Goal: Book appointment/travel/reservation

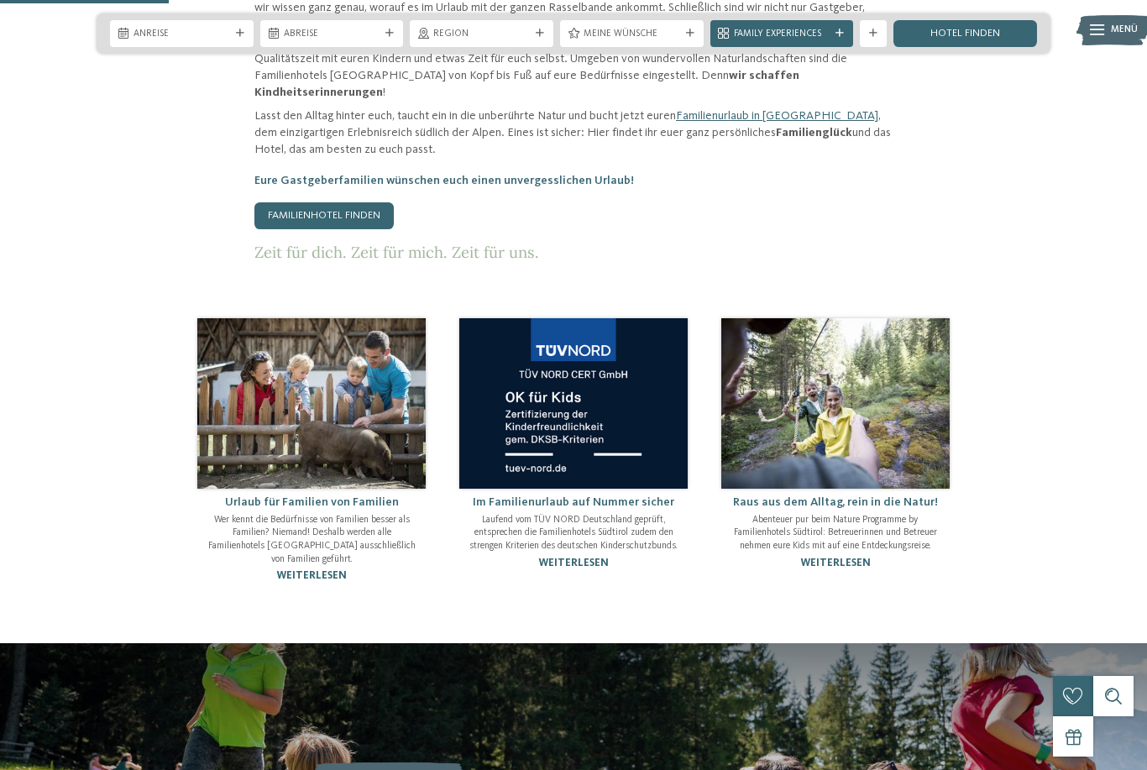
scroll to position [914, 0]
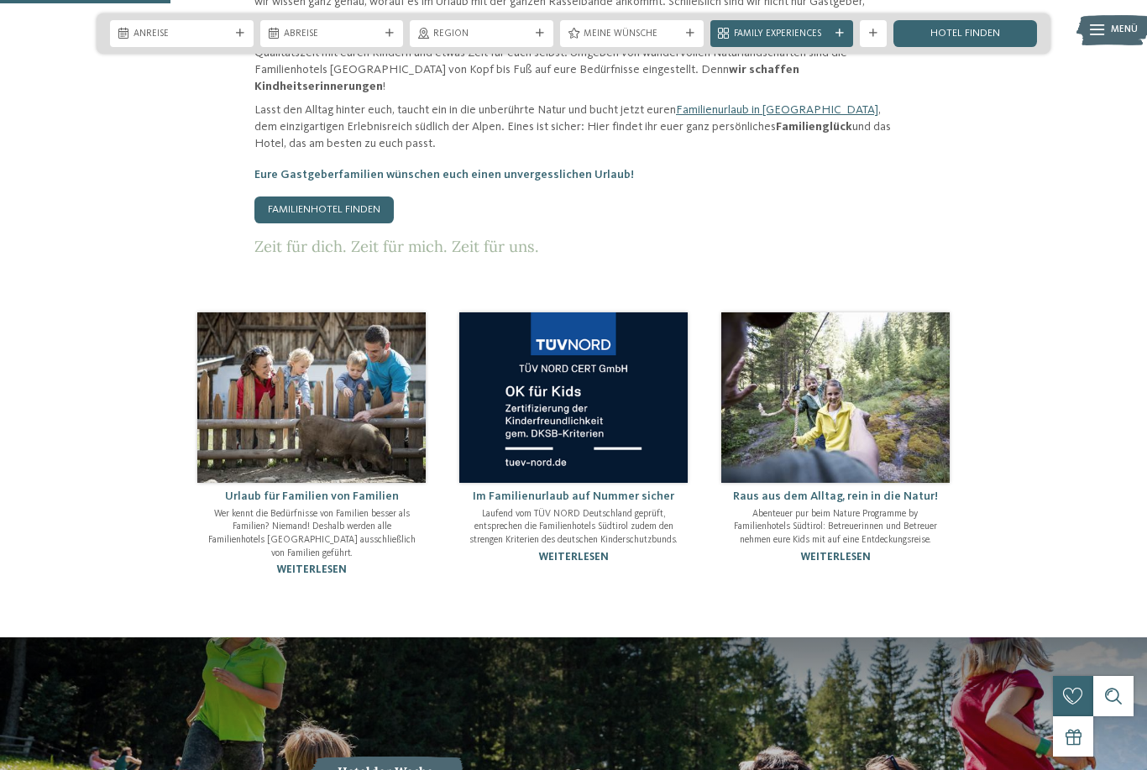
click at [275, 205] on link "Familienhotel finden" at bounding box center [323, 209] width 139 height 27
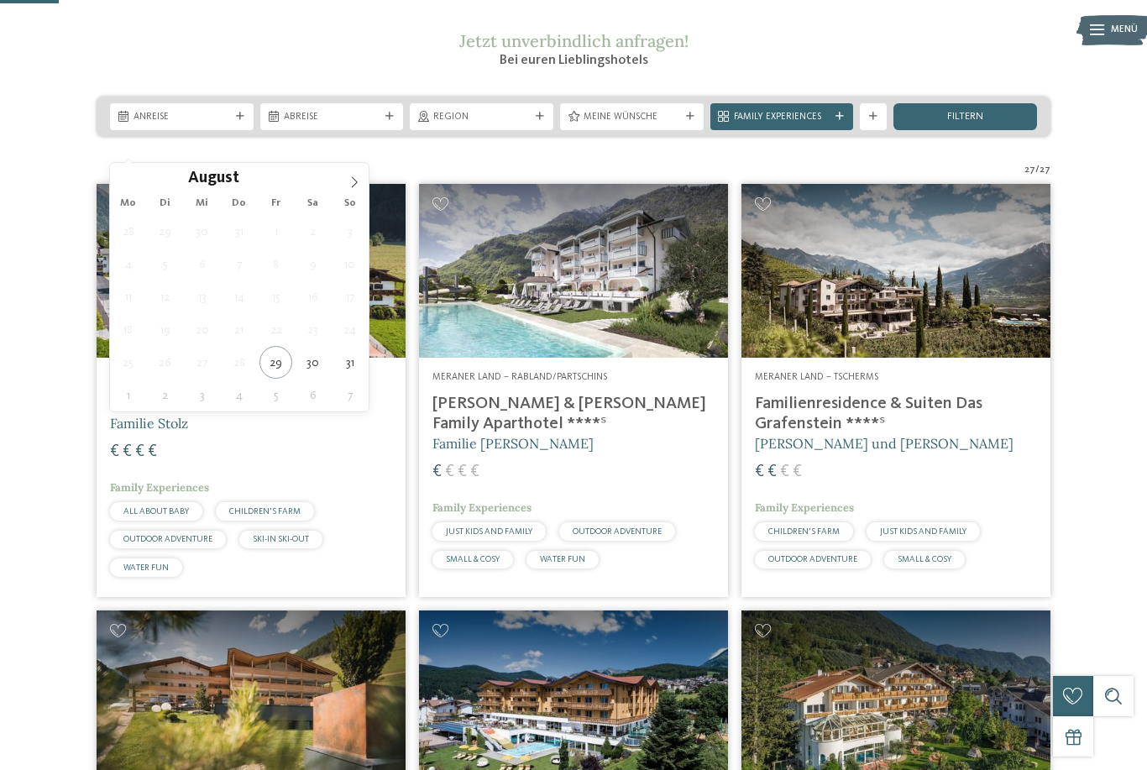
click at [359, 182] on icon at bounding box center [354, 182] width 12 height 12
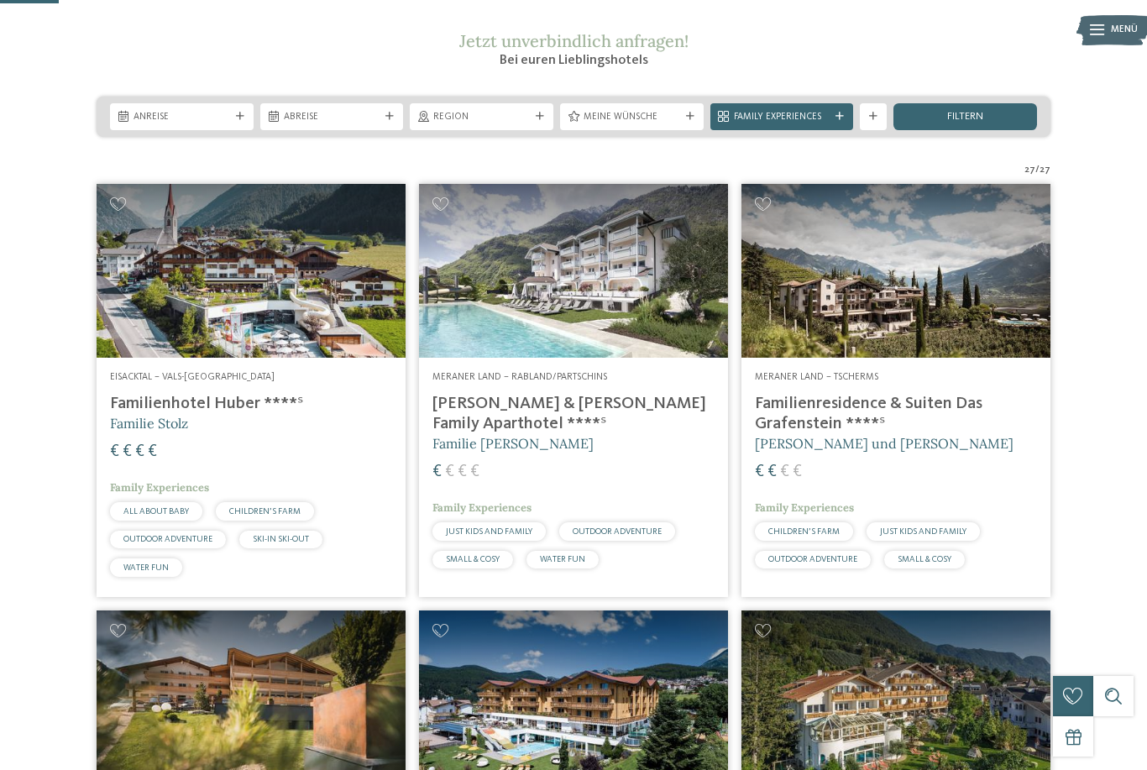
click at [379, 313] on img at bounding box center [251, 271] width 309 height 174
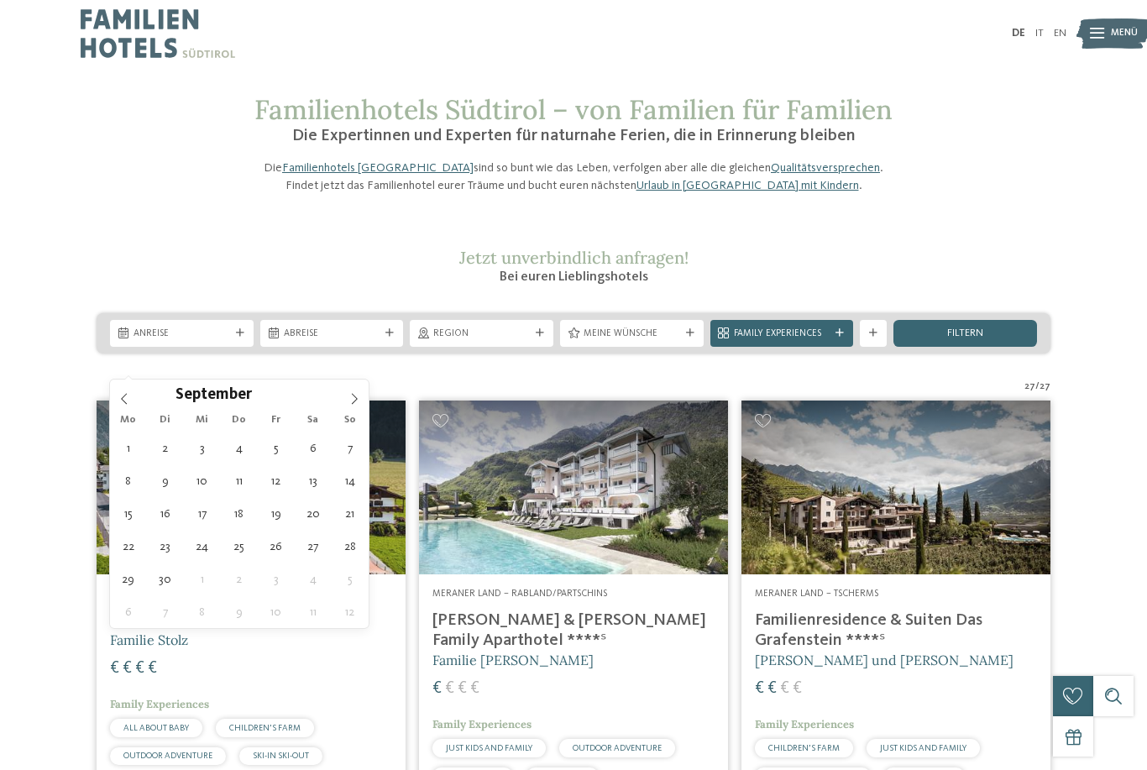
click at [358, 395] on icon at bounding box center [354, 399] width 12 height 12
type div "05.10.2025"
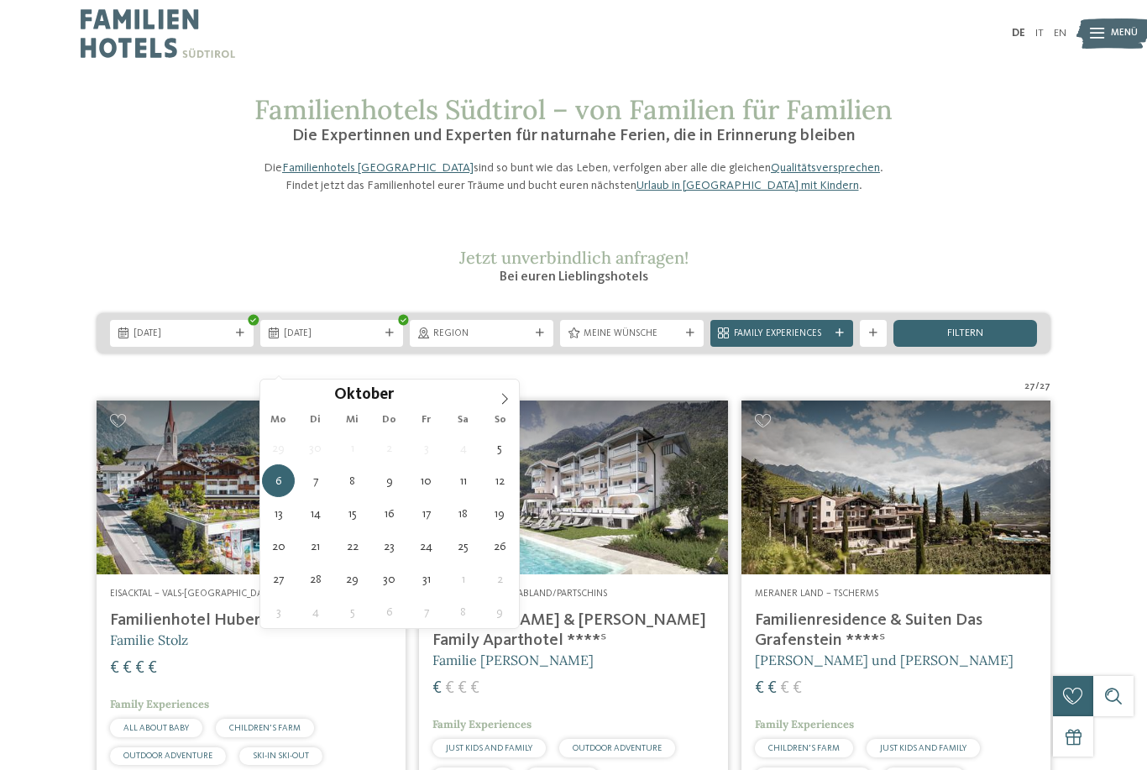
type div "11.10.2025"
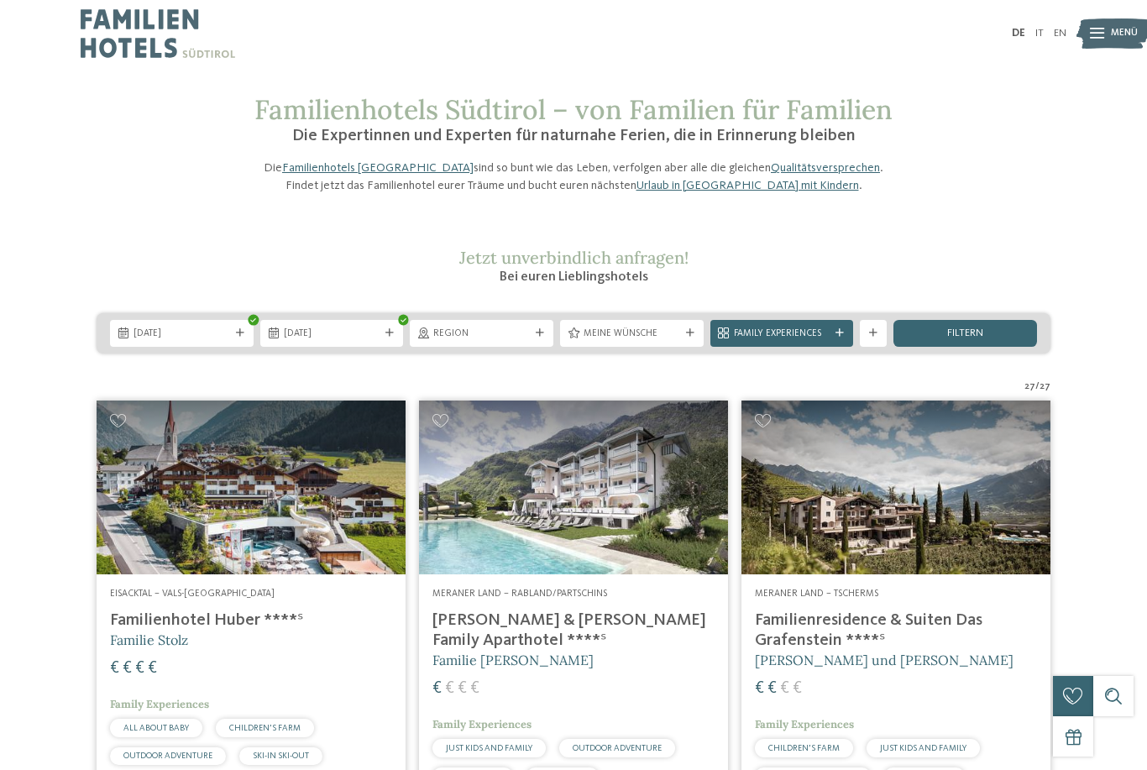
click at [530, 341] on span "Region" at bounding box center [481, 333] width 97 height 13
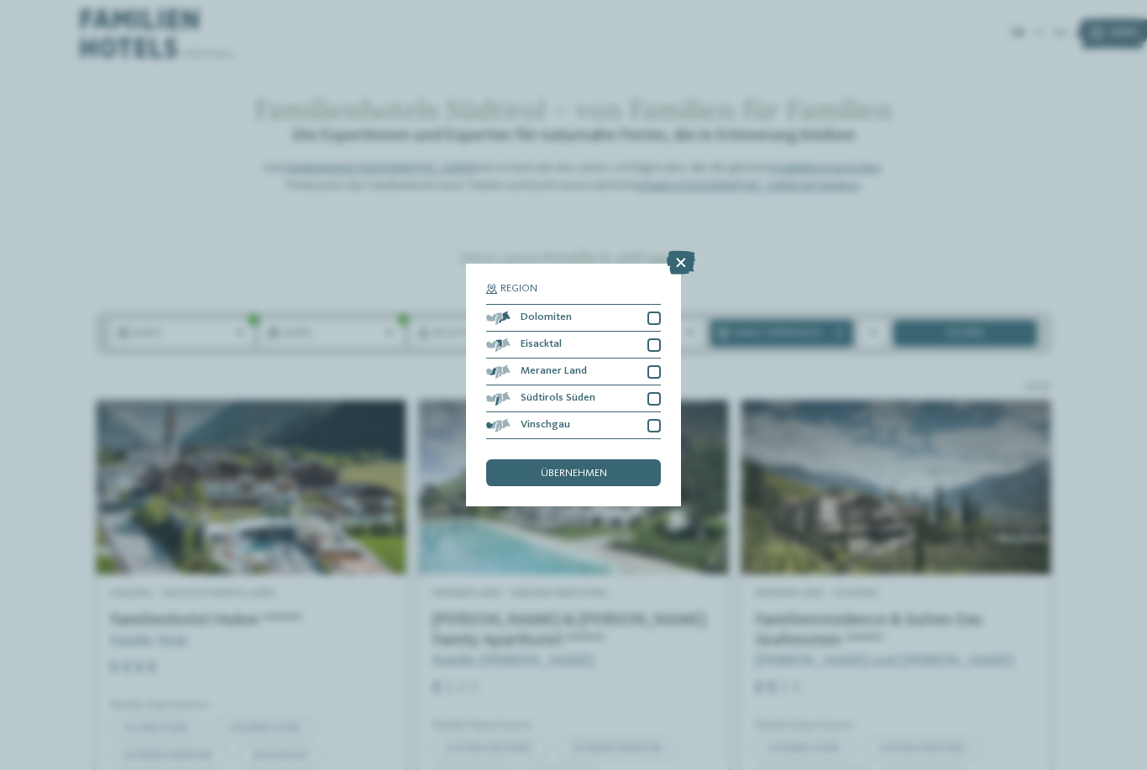
click at [691, 251] on icon at bounding box center [681, 263] width 29 height 24
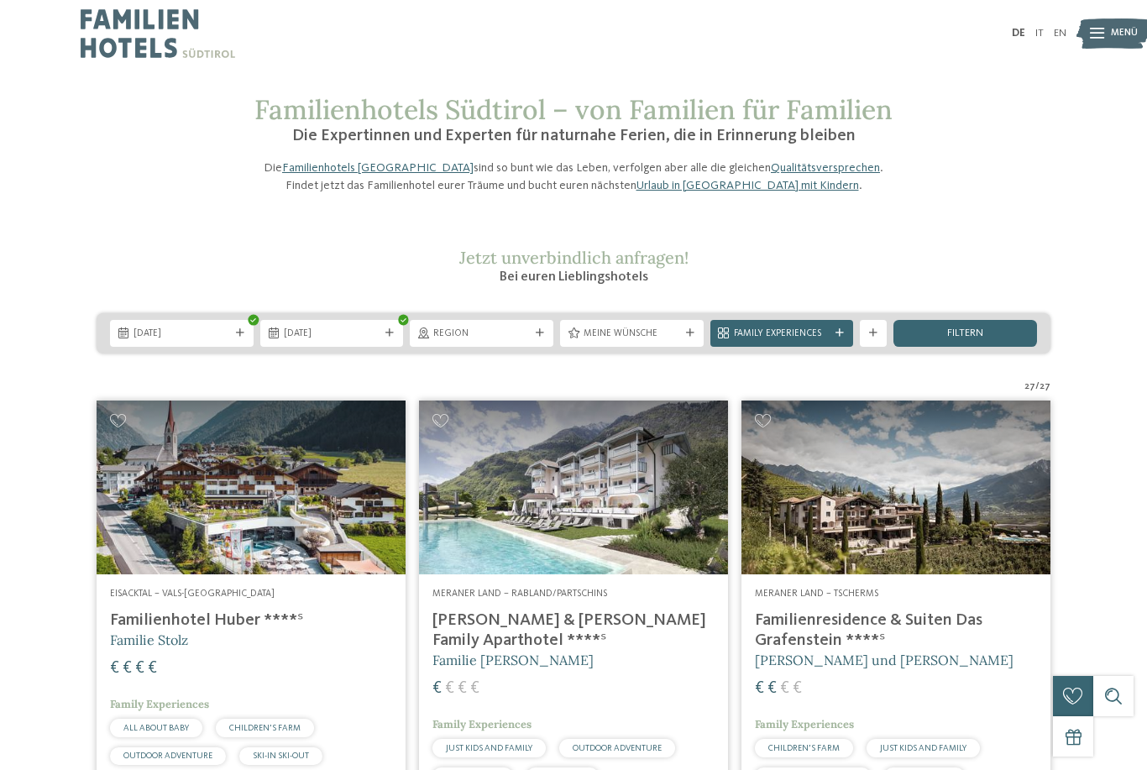
click at [649, 341] on span "Meine Wünsche" at bounding box center [631, 333] width 97 height 13
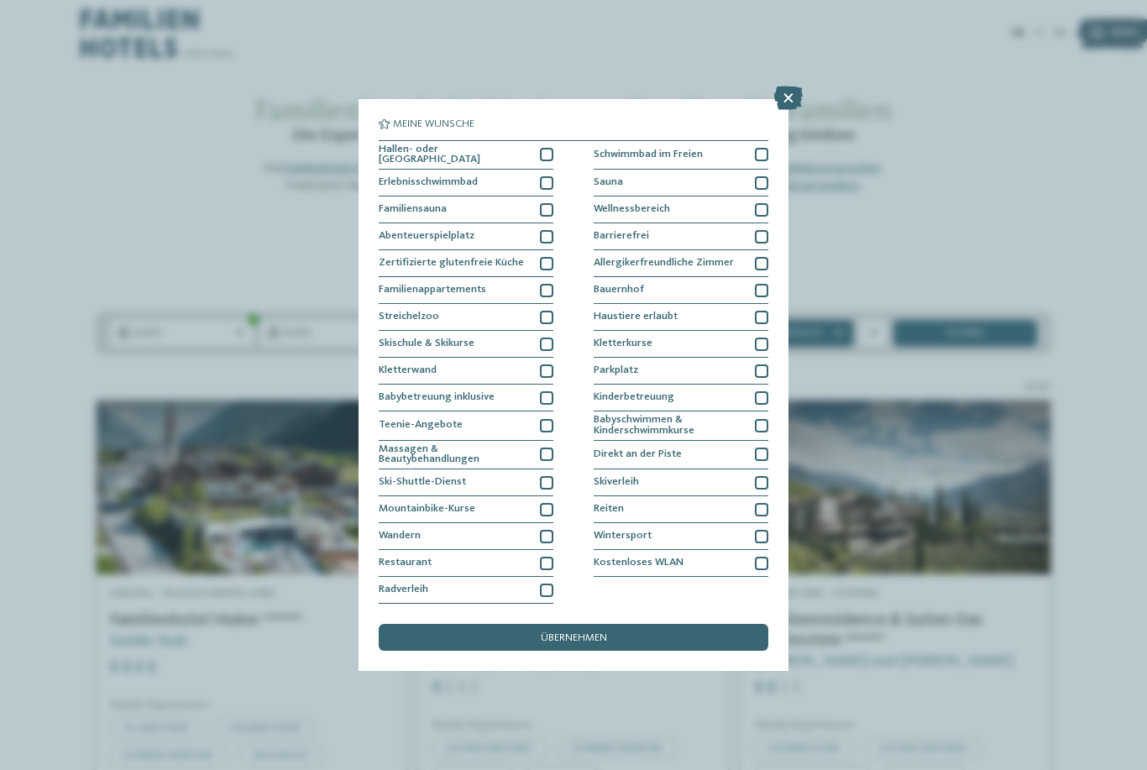
click at [792, 86] on icon at bounding box center [788, 98] width 29 height 24
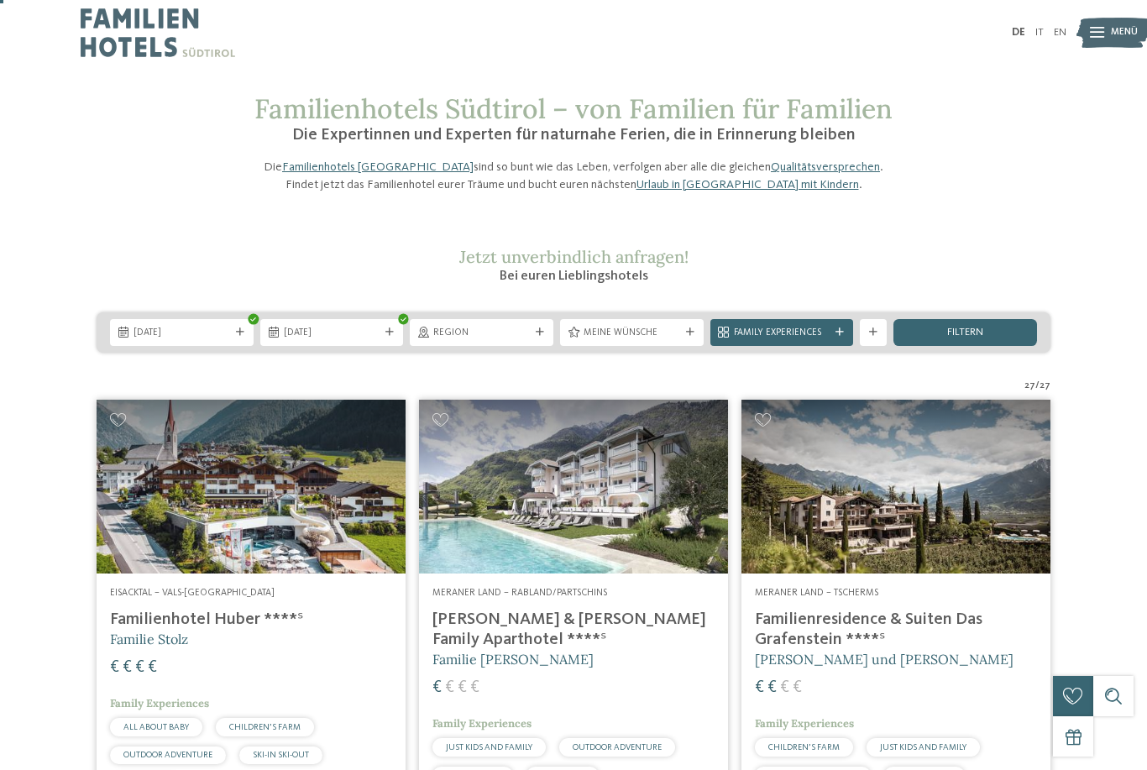
scroll to position [19, 0]
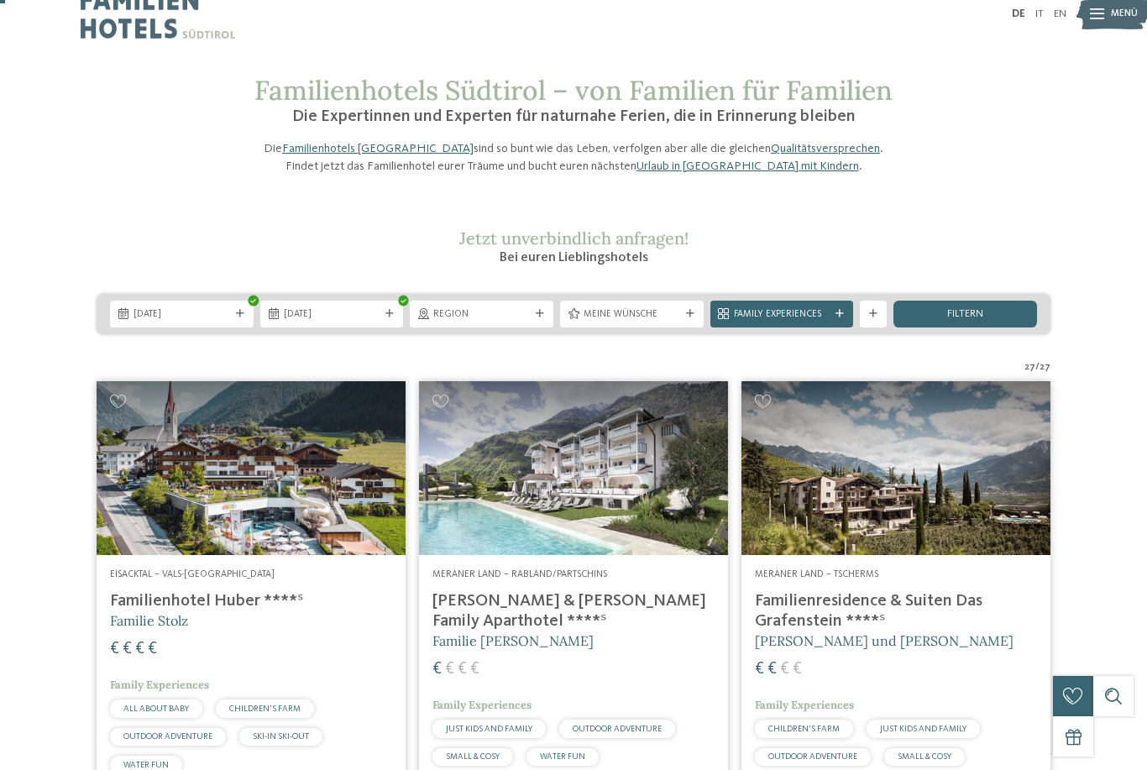
click at [853, 107] on h1 "Familienhotels Südtirol – von Familien für Familien" at bounding box center [573, 91] width 638 height 32
click at [844, 327] on div "Family Experiences" at bounding box center [782, 314] width 144 height 27
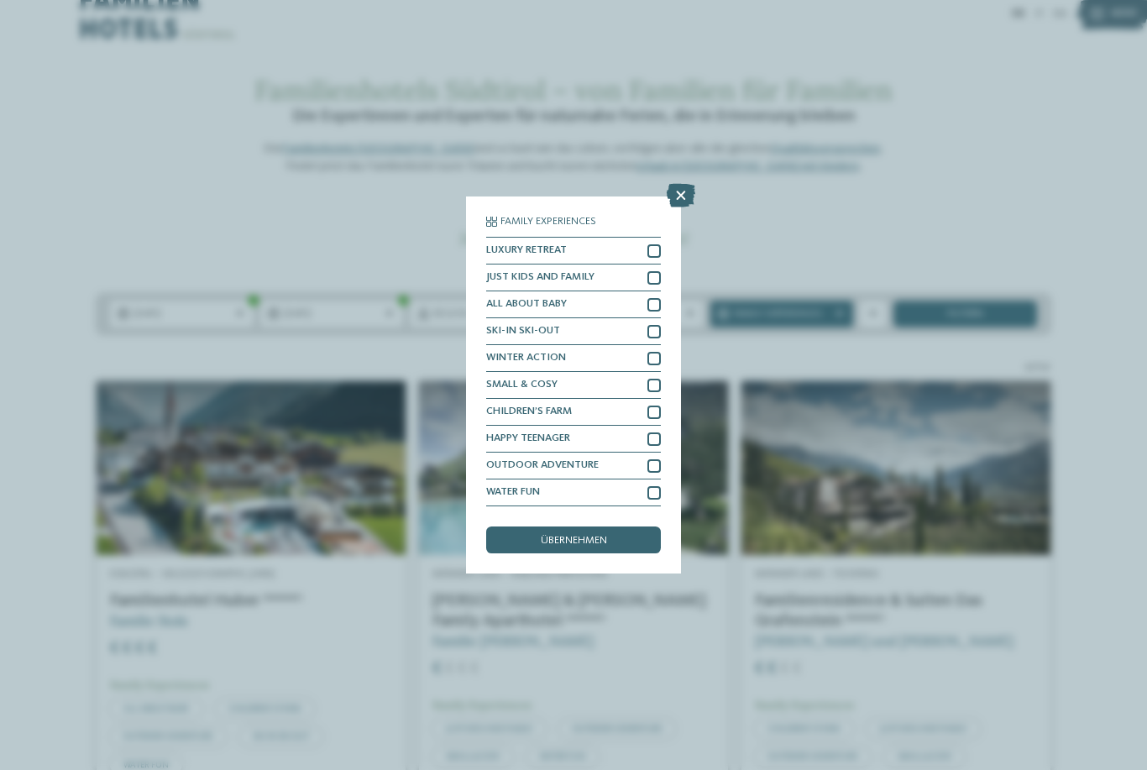
click at [689, 184] on icon at bounding box center [681, 196] width 29 height 24
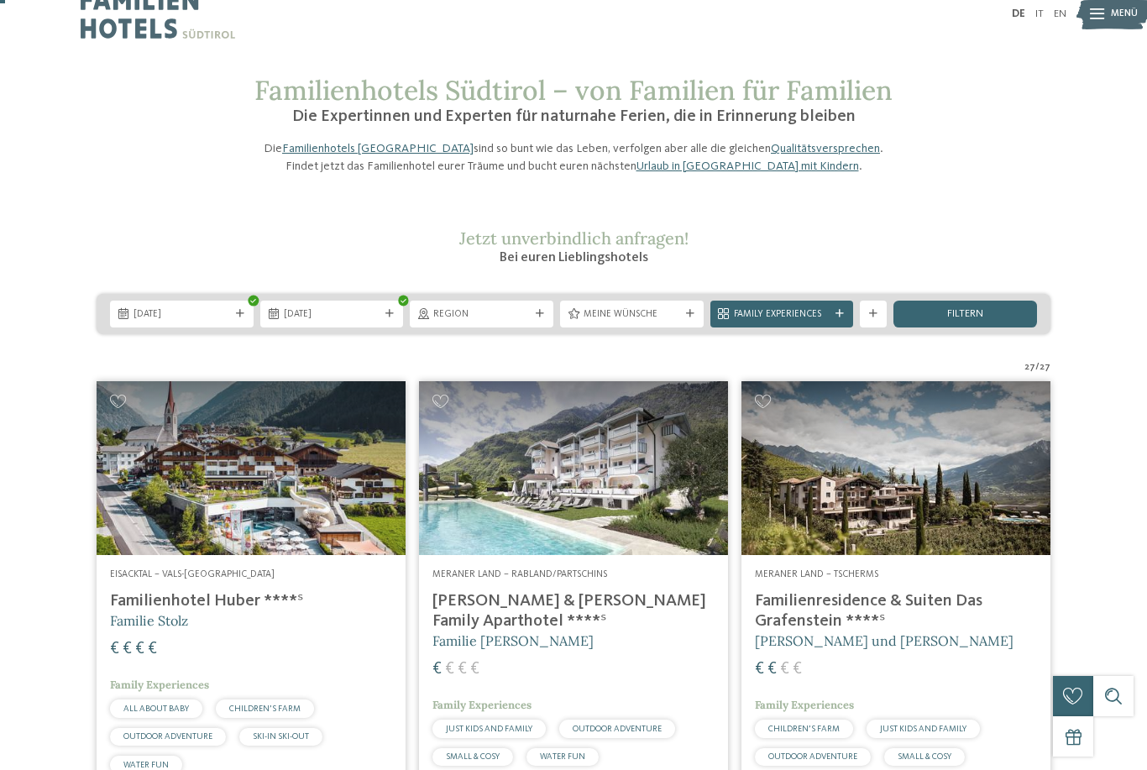
click at [940, 327] on div "filtern" at bounding box center [965, 314] width 144 height 27
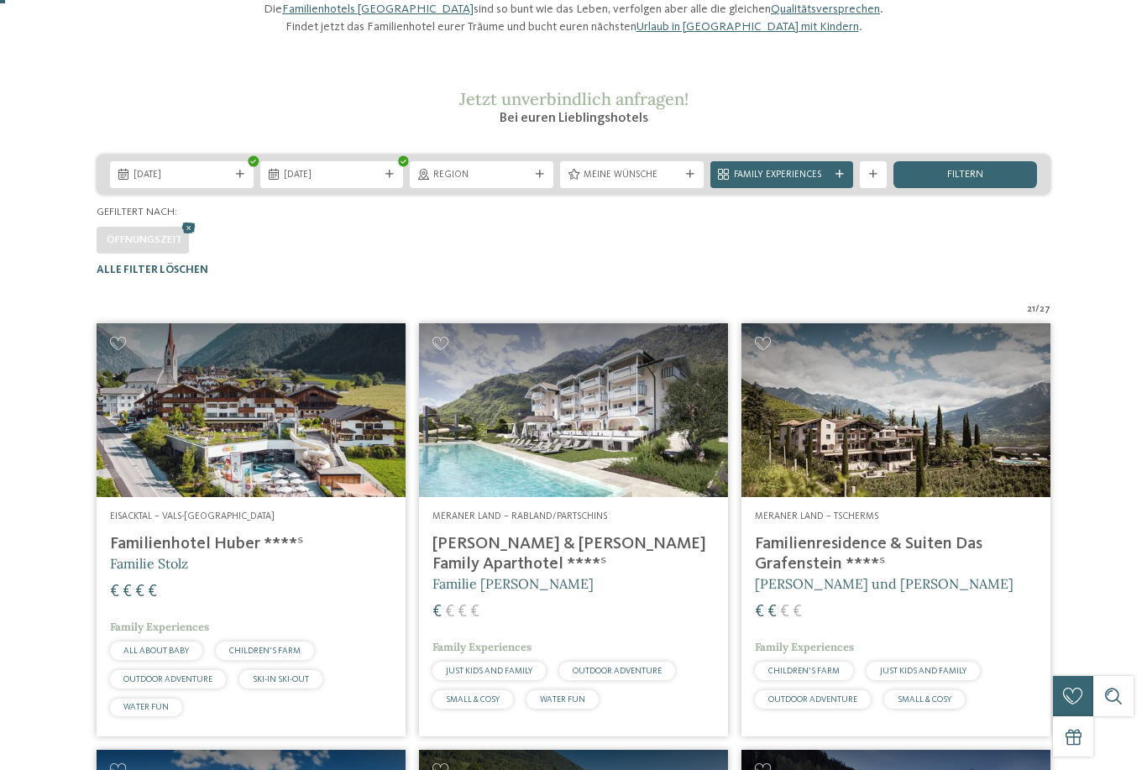
click at [868, 316] on div "21 / 27" at bounding box center [574, 309] width 954 height 13
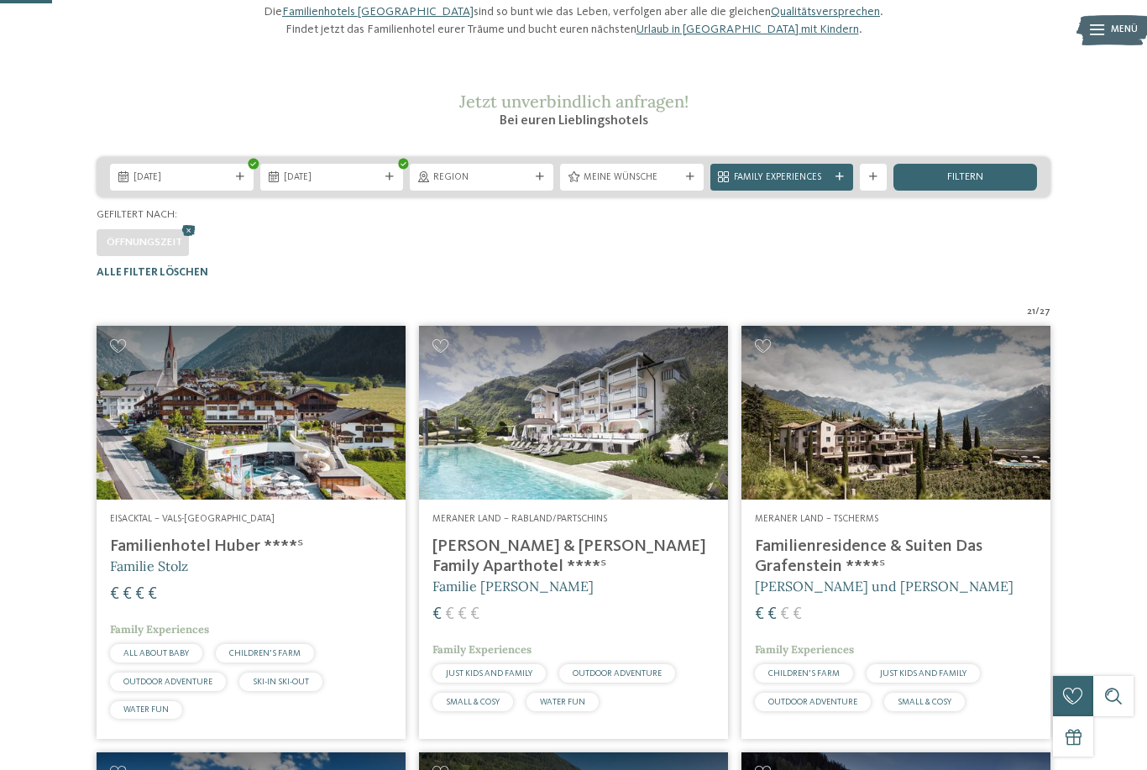
click at [873, 191] on div "Weitere Filter anzeigen" at bounding box center [873, 177] width 27 height 27
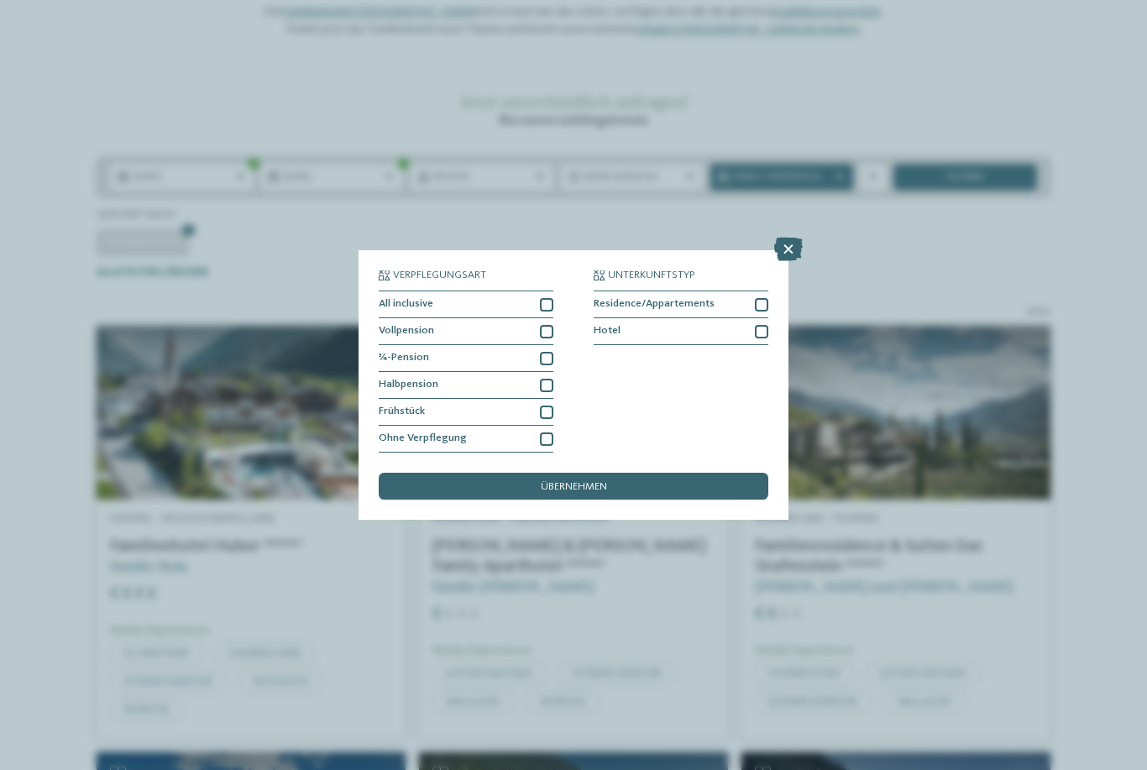
click at [793, 238] on icon at bounding box center [788, 250] width 29 height 24
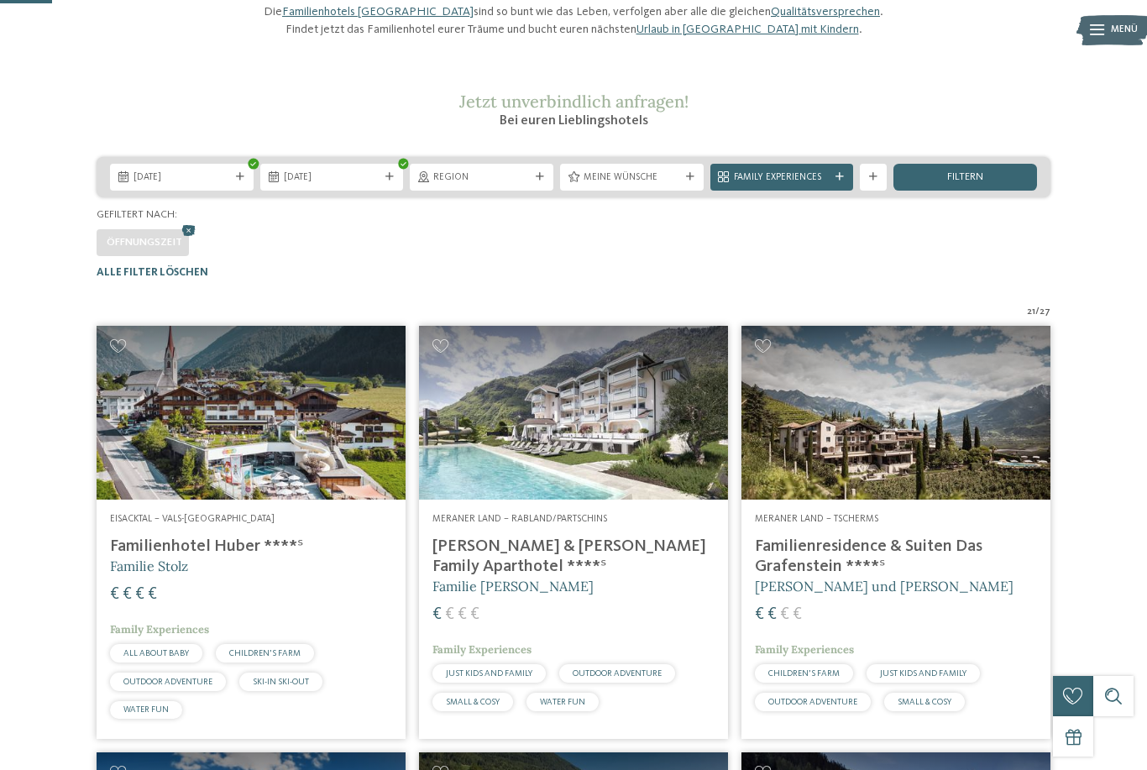
click at [877, 181] on icon at bounding box center [873, 177] width 8 height 8
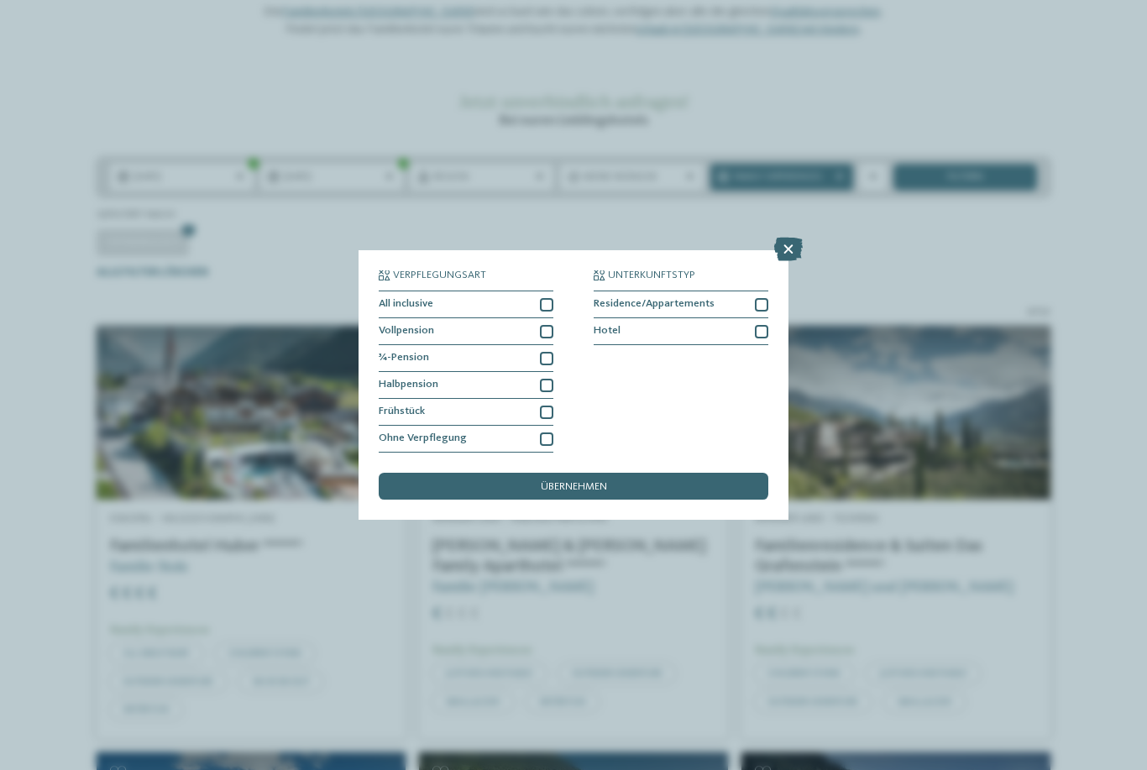
click at [563, 473] on div "übernehmen" at bounding box center [574, 486] width 390 height 27
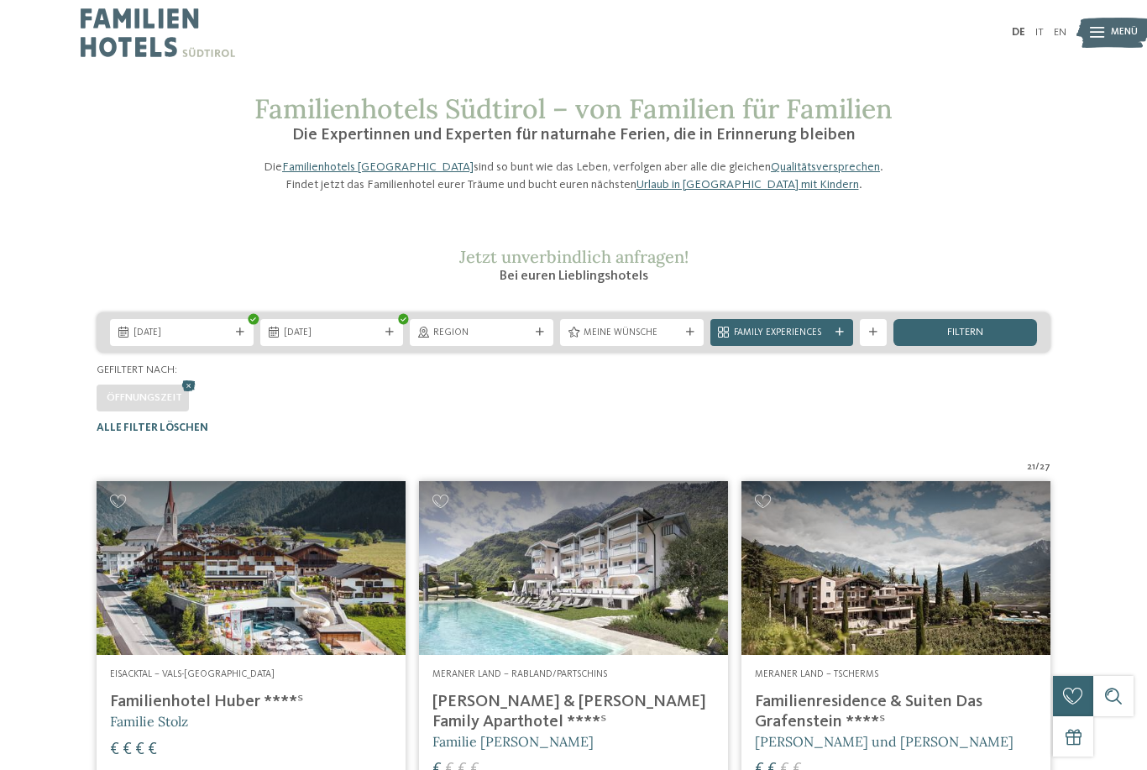
scroll to position [0, 0]
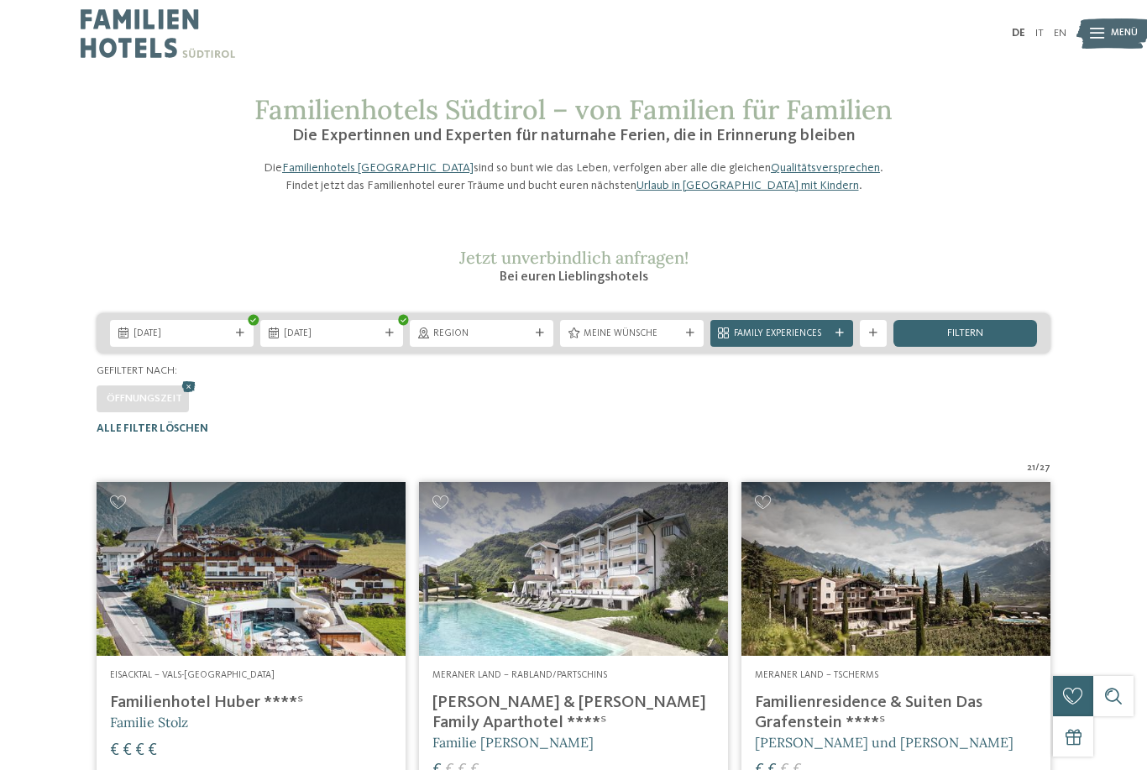
click at [880, 337] on div at bounding box center [872, 333] width 13 height 8
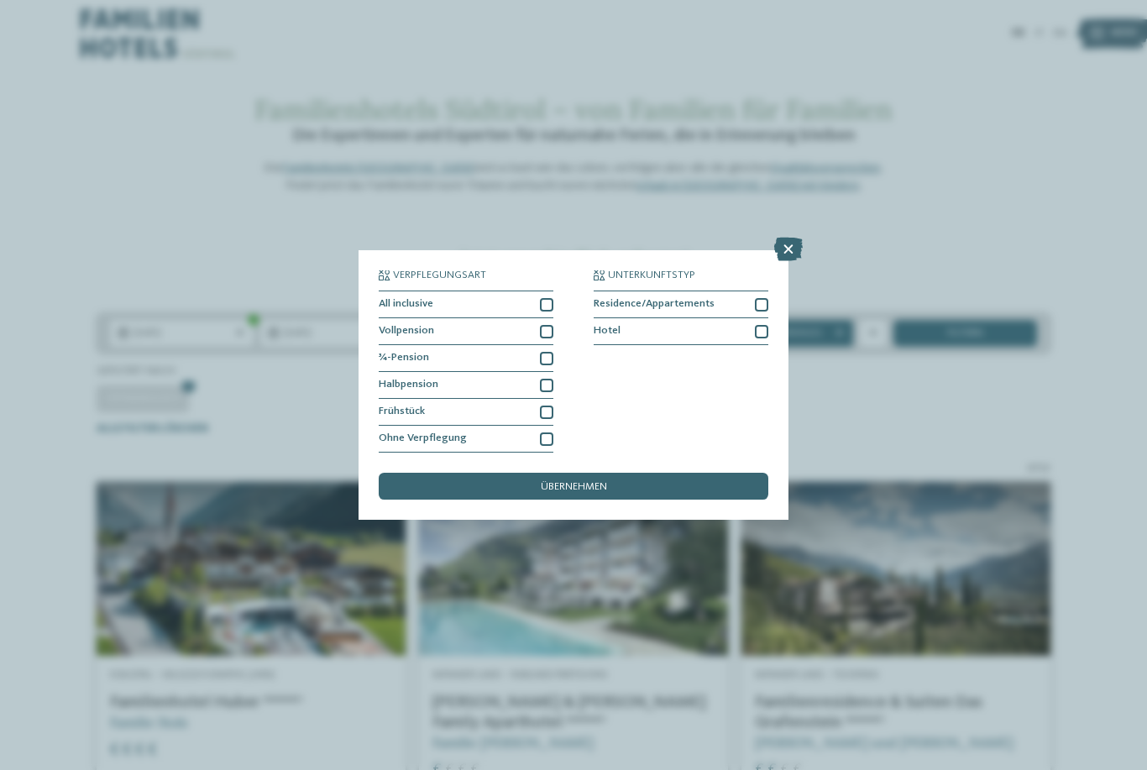
click at [542, 352] on div at bounding box center [546, 358] width 13 height 13
click at [543, 345] on div "¾-Pension" at bounding box center [466, 358] width 175 height 27
click at [545, 352] on div at bounding box center [546, 358] width 13 height 13
click at [607, 482] on span "übernehmen" at bounding box center [574, 487] width 66 height 11
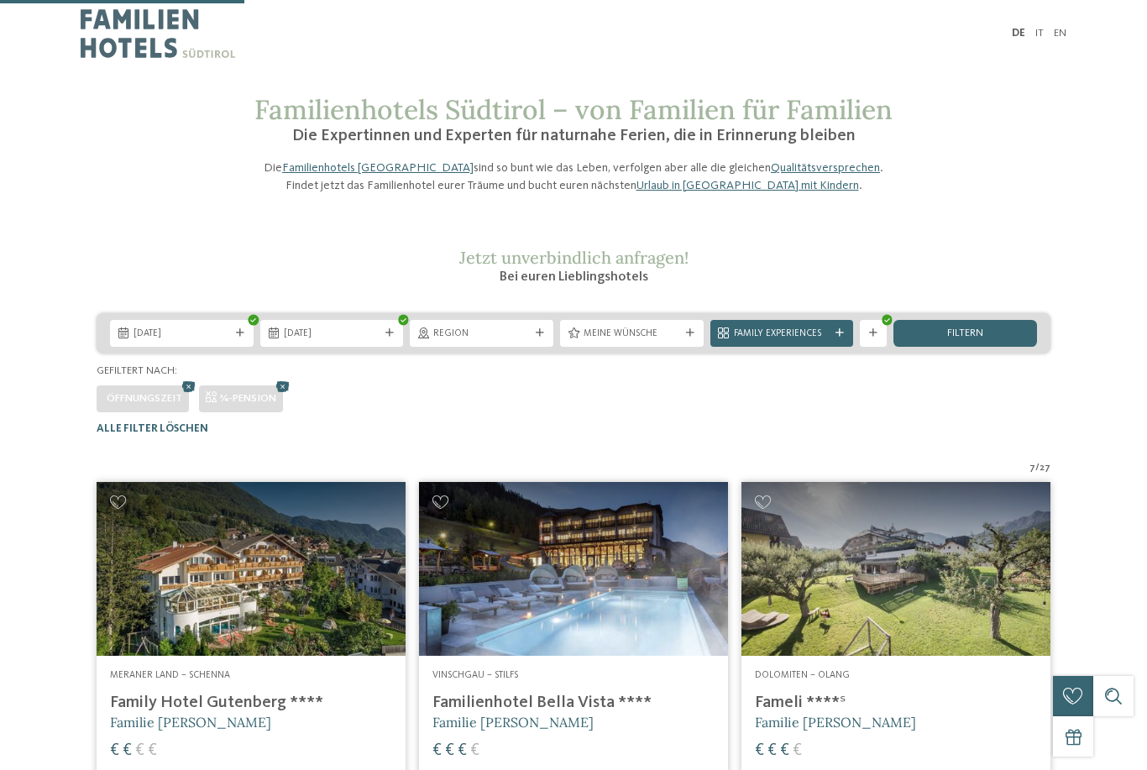
scroll to position [412, 0]
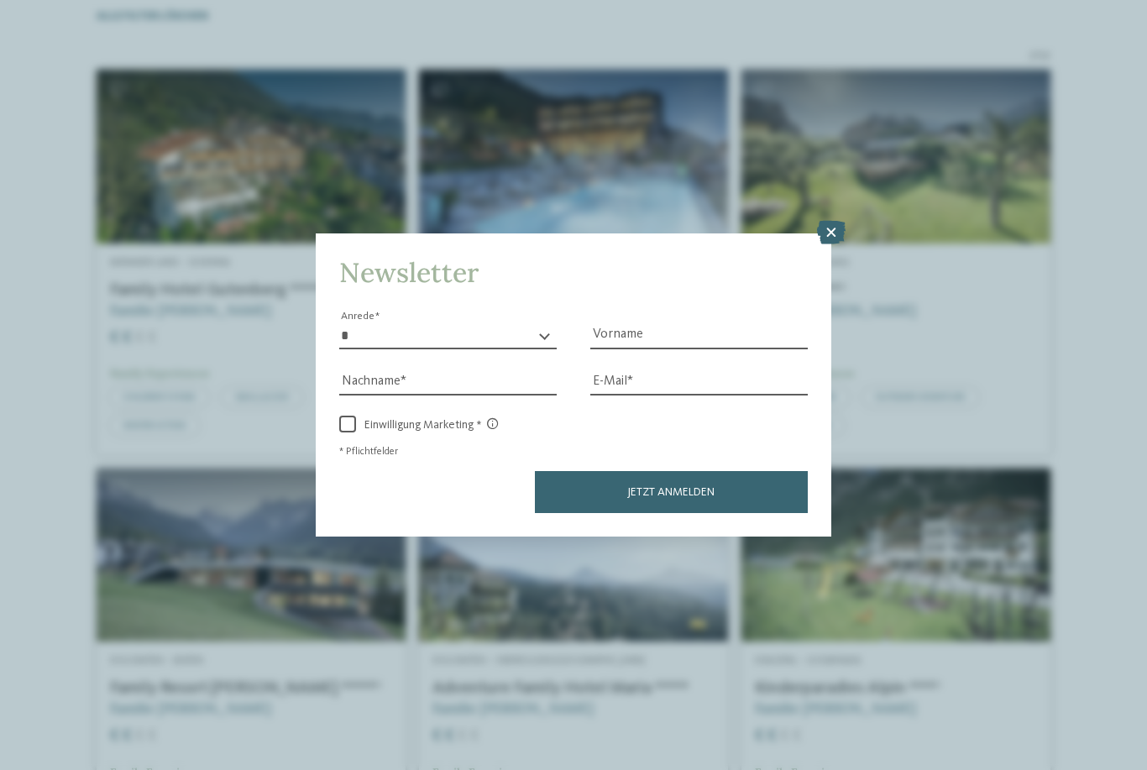
click at [826, 221] on icon at bounding box center [831, 233] width 29 height 24
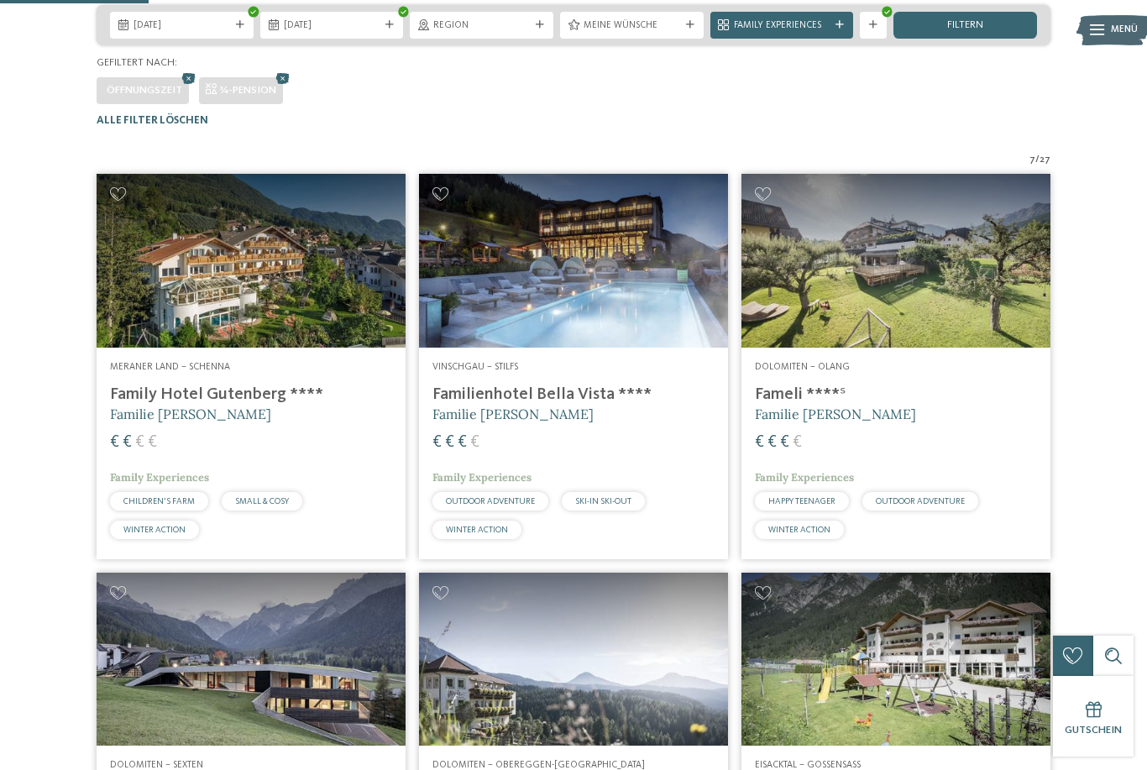
scroll to position [142, 0]
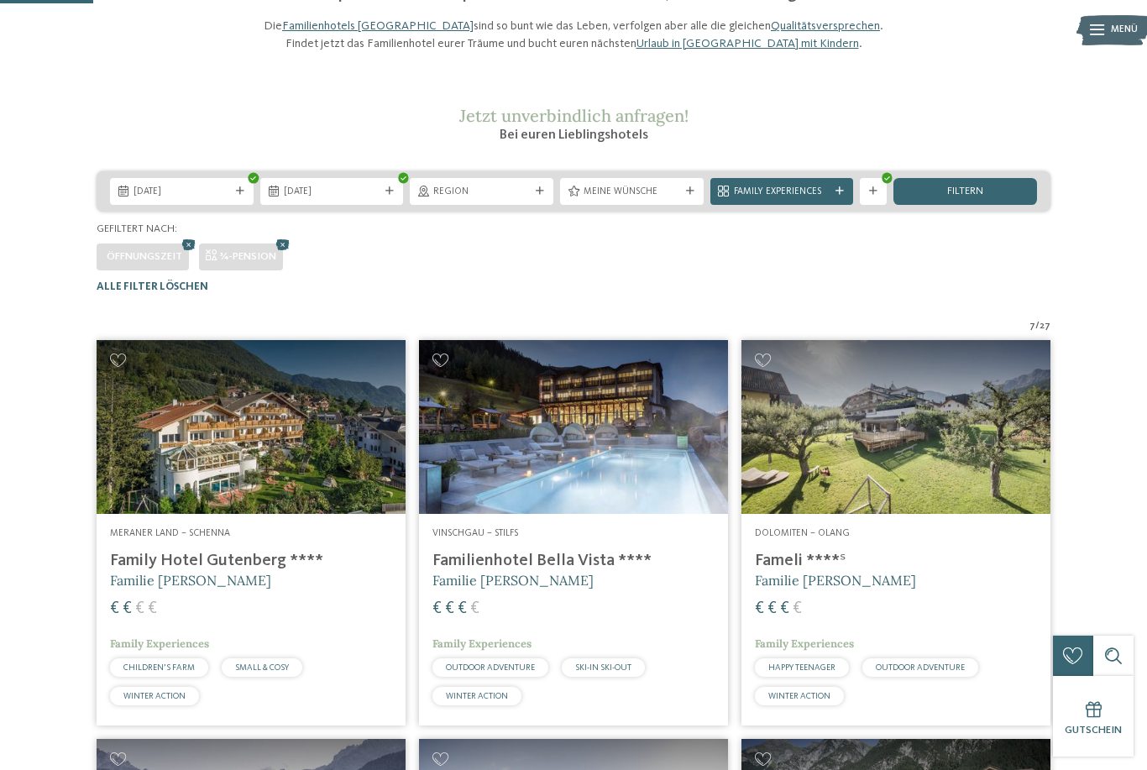
click at [881, 205] on div "Weitere Filter anzeigen" at bounding box center [873, 191] width 27 height 27
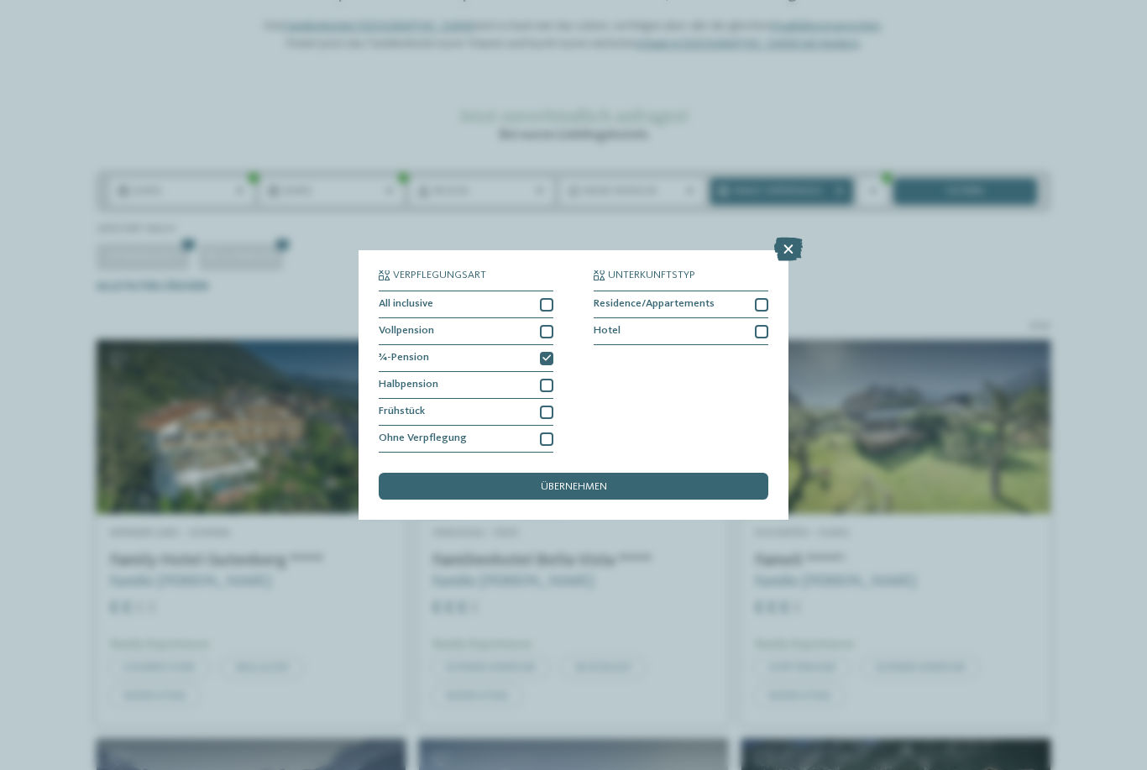
click at [918, 288] on div "Verpflegungsart All inclusive Vollpension Hotel" at bounding box center [573, 385] width 1147 height 770
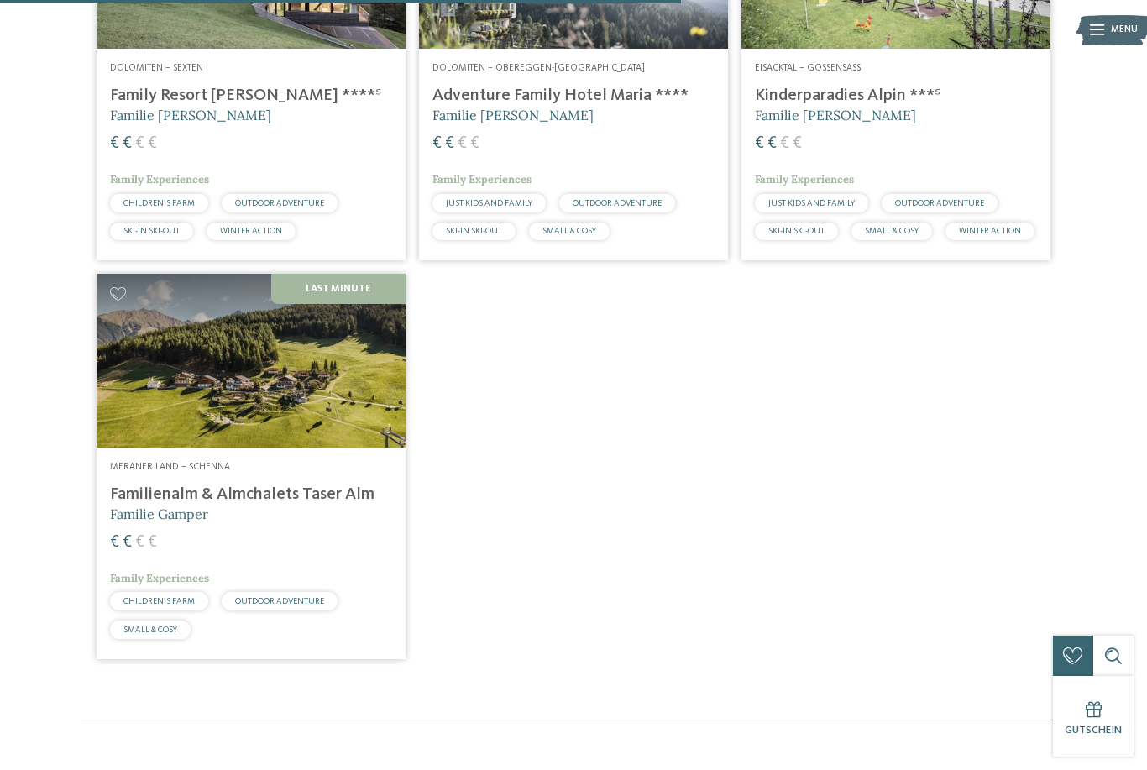
scroll to position [1006, 0]
click at [903, 240] on div "SMALL & COSY" at bounding box center [891, 231] width 81 height 18
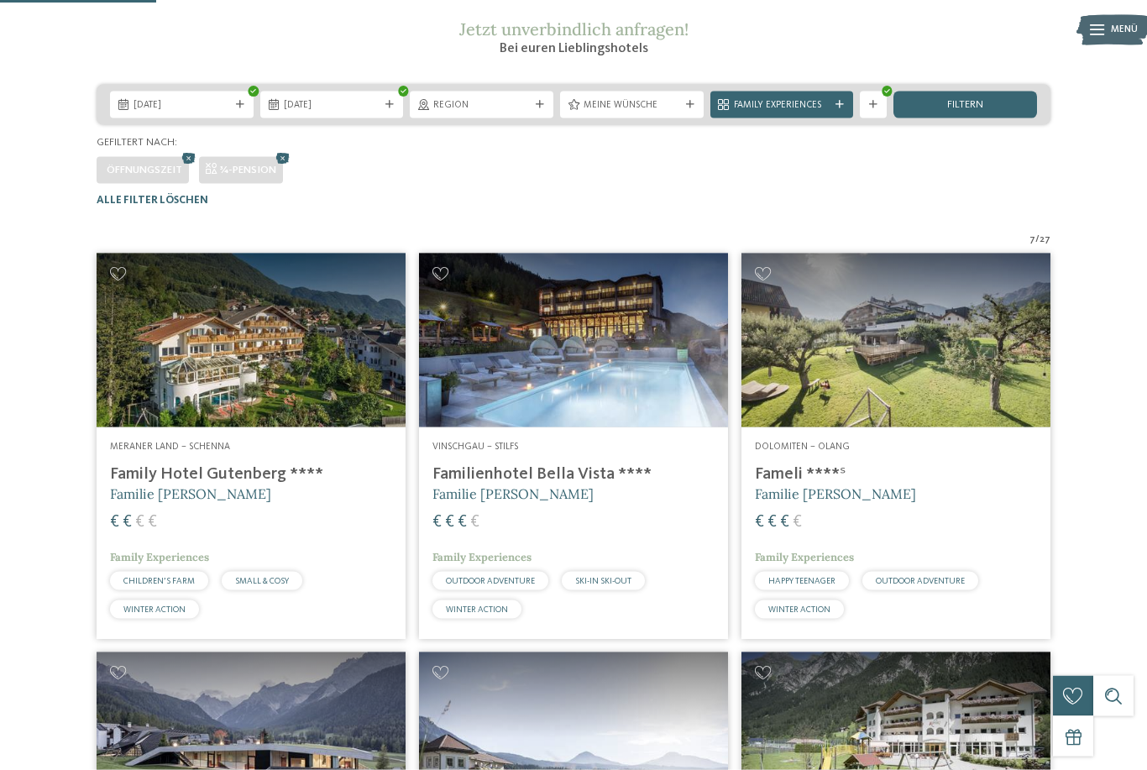
scroll to position [232, 0]
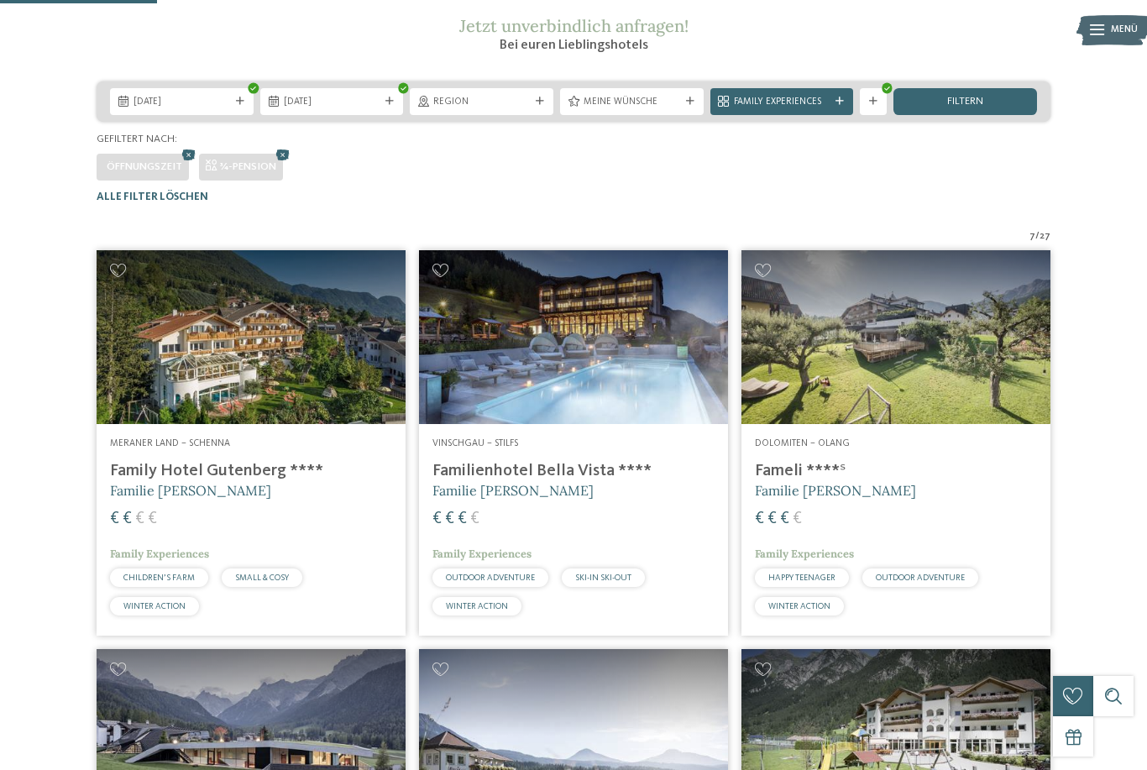
click at [541, 106] on icon at bounding box center [540, 101] width 8 height 8
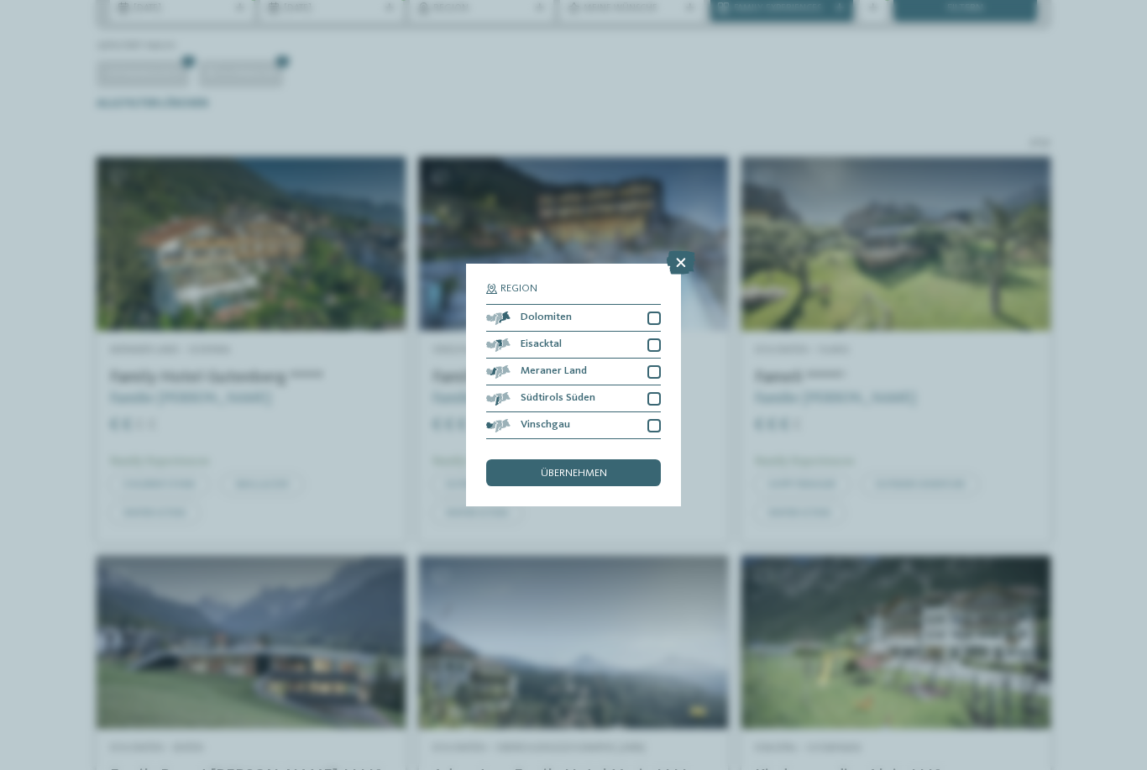
scroll to position [326, 0]
click at [675, 251] on icon at bounding box center [681, 263] width 29 height 24
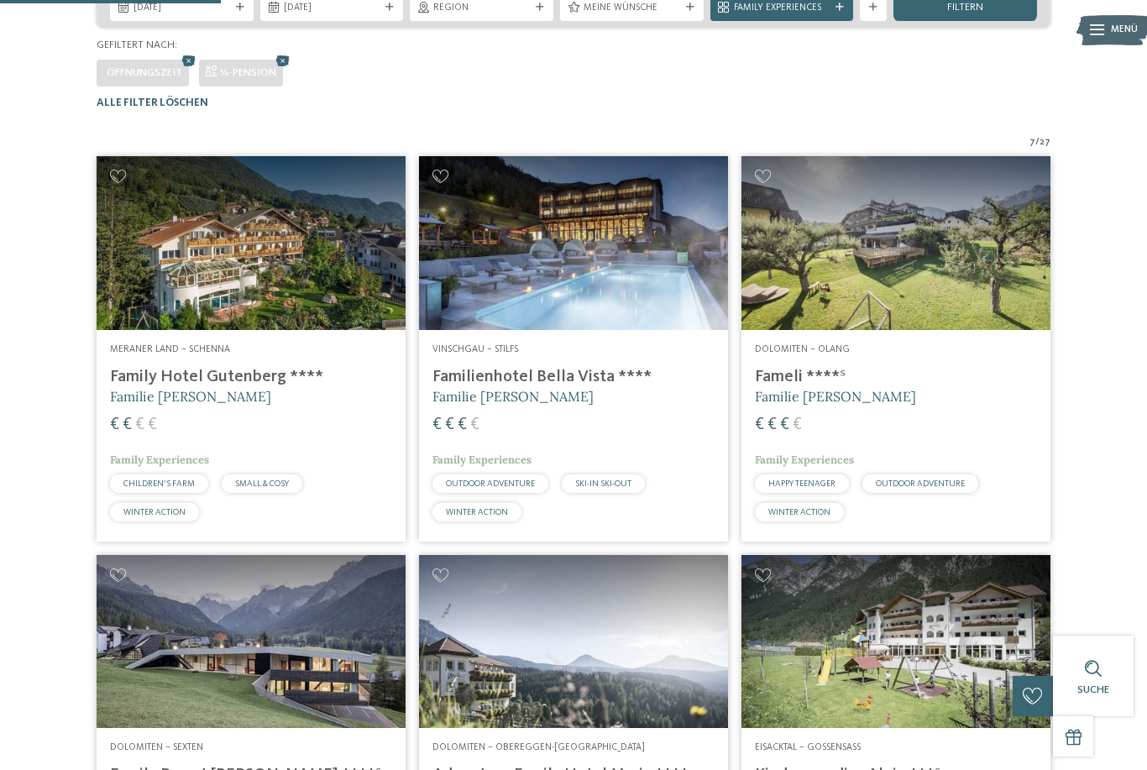
click at [875, 12] on icon at bounding box center [873, 7] width 8 height 8
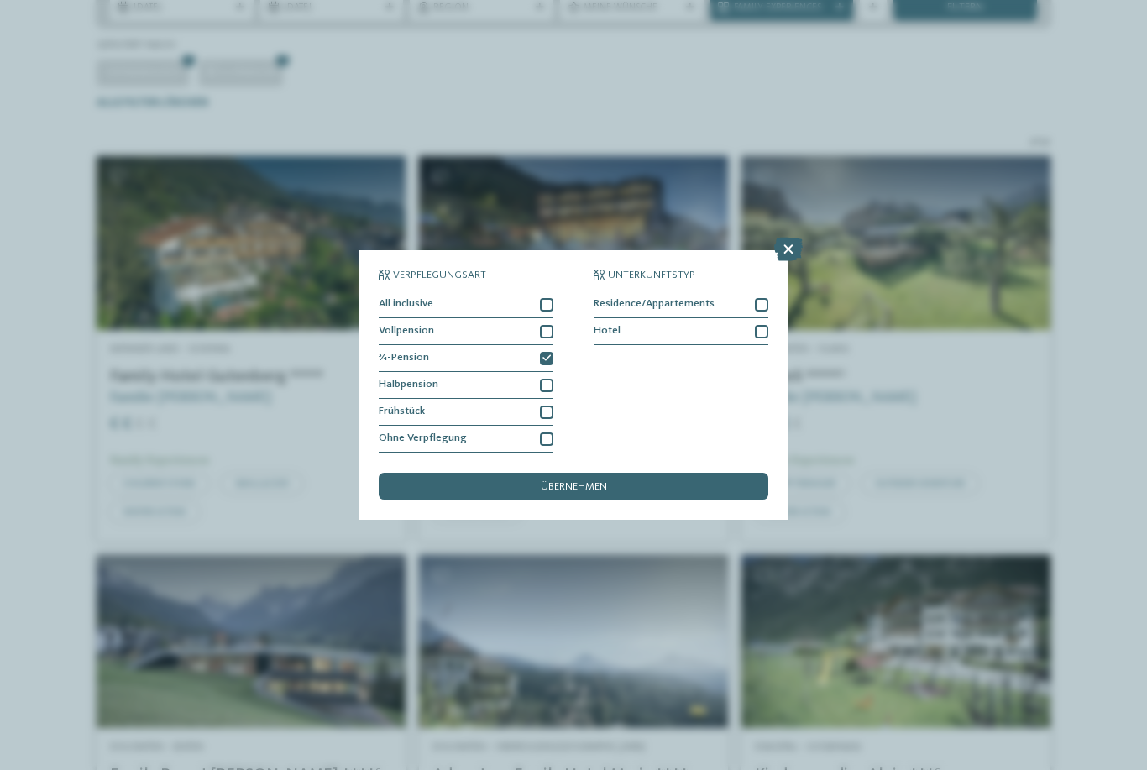
click at [550, 352] on div at bounding box center [546, 358] width 13 height 13
click at [793, 238] on icon at bounding box center [788, 250] width 29 height 24
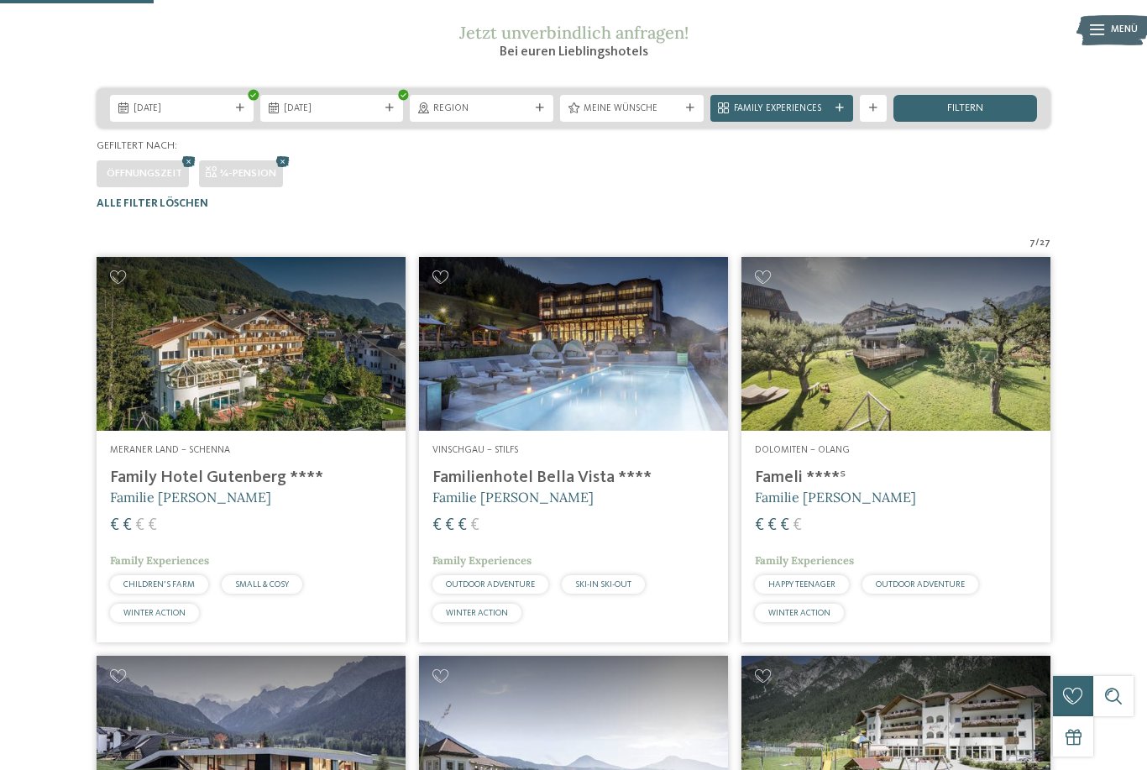
scroll to position [228, 0]
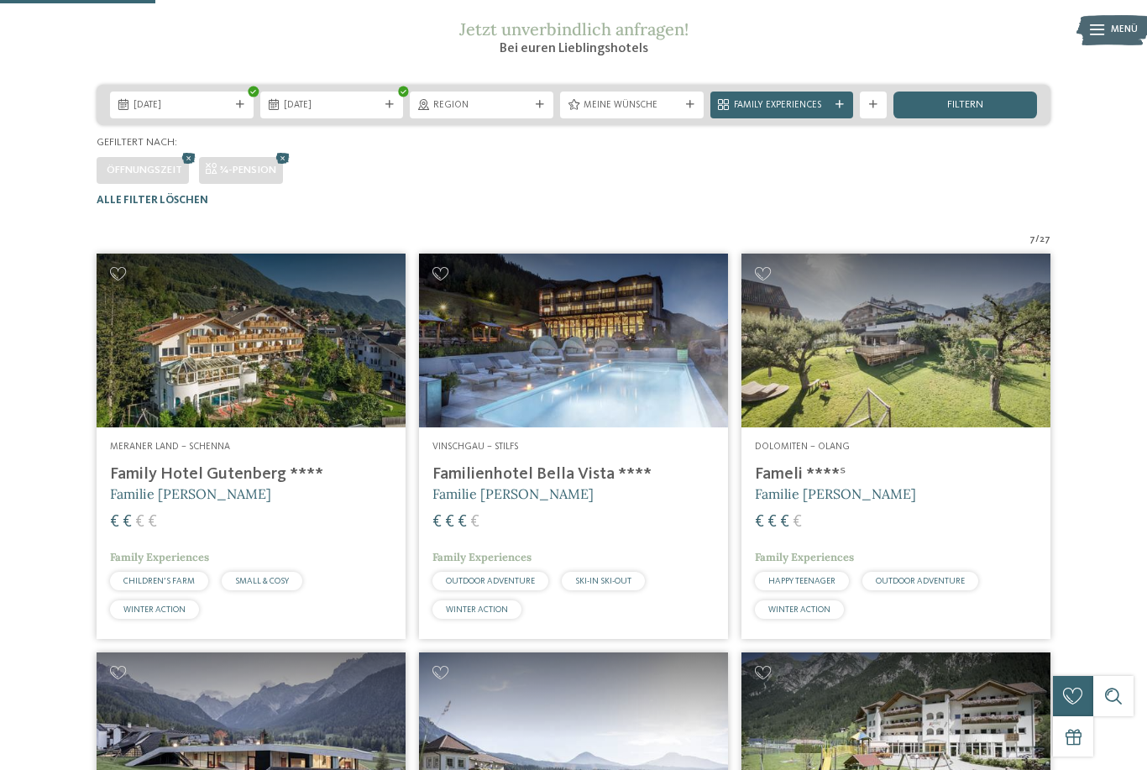
click at [835, 109] on icon at bounding box center [839, 105] width 8 height 8
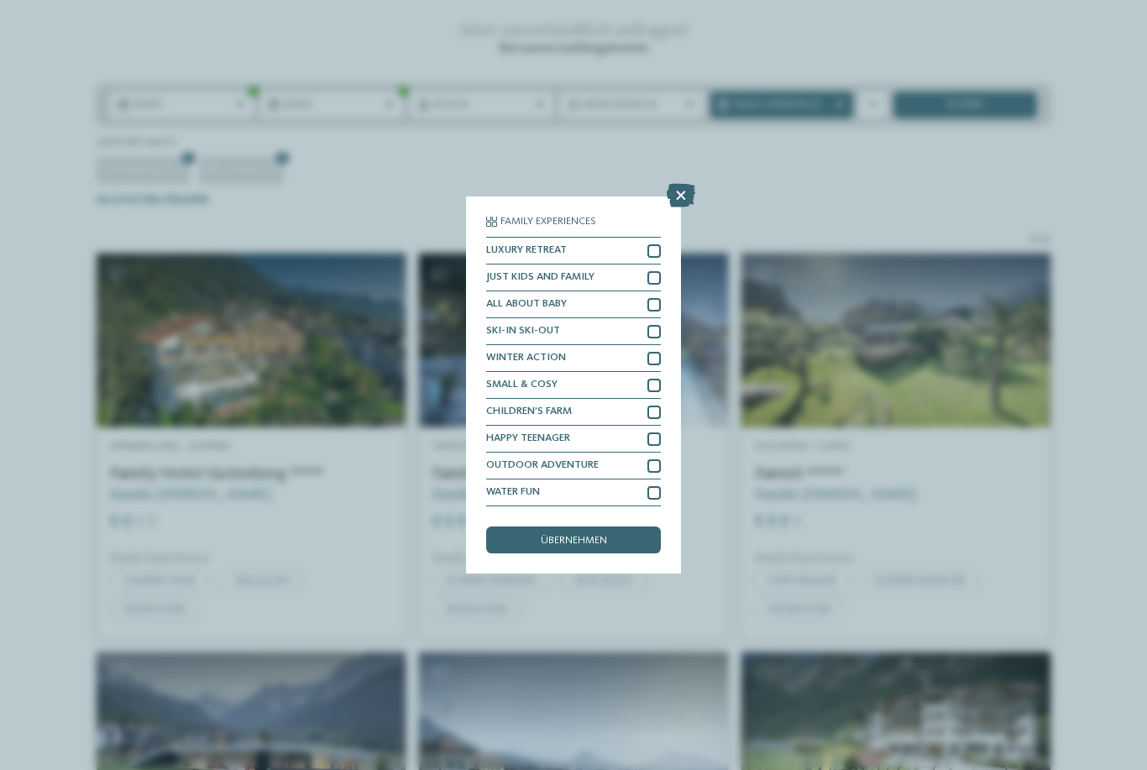
click at [676, 184] on icon at bounding box center [681, 196] width 29 height 24
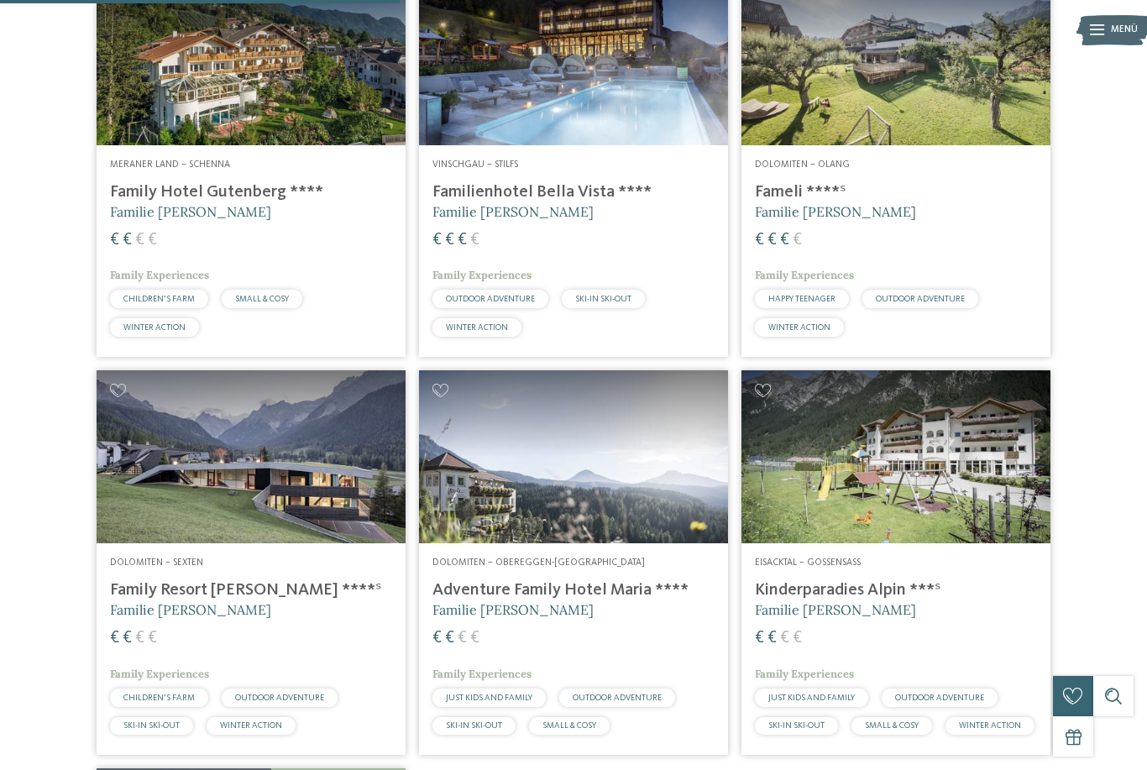
scroll to position [766, 0]
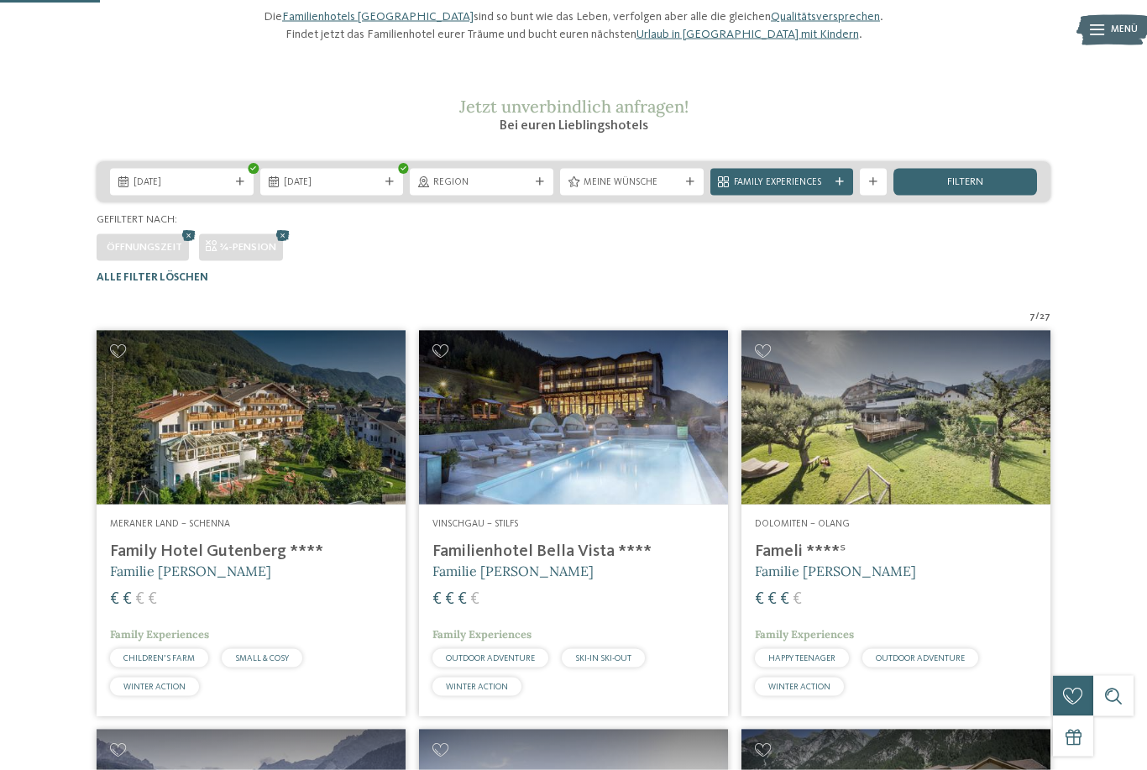
click at [829, 190] on span "Family Experiences" at bounding box center [782, 182] width 97 height 13
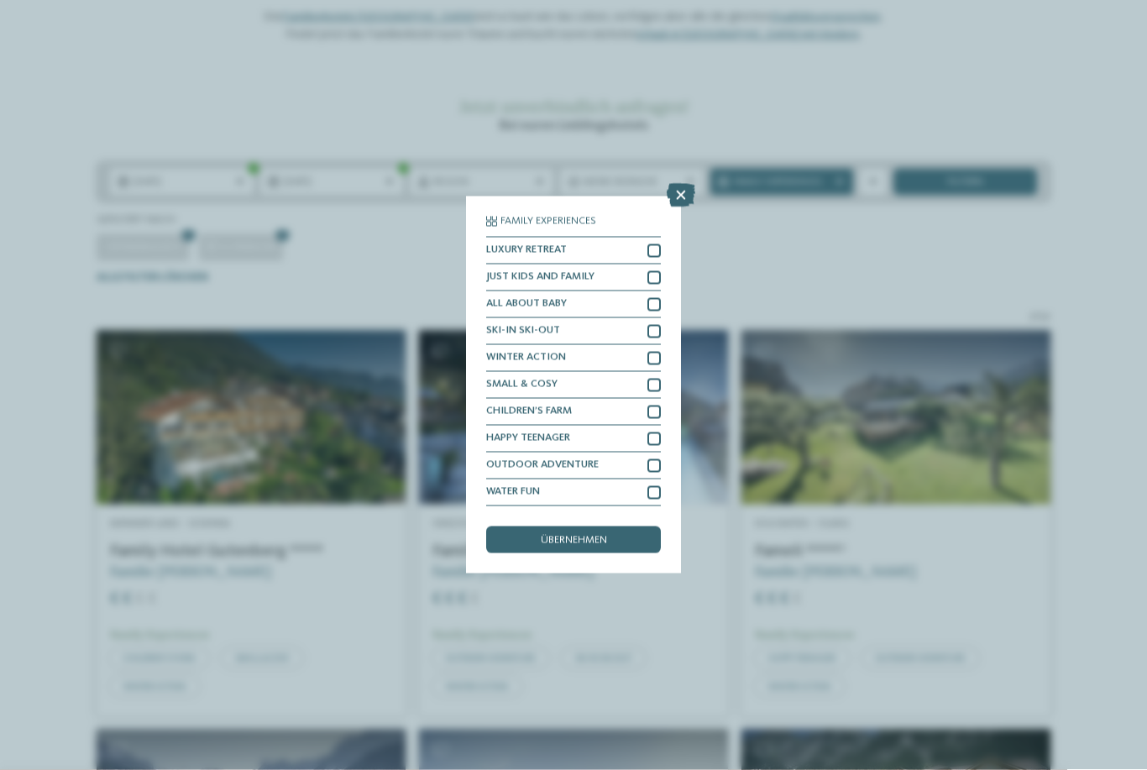
scroll to position [152, 0]
click at [652, 405] on div at bounding box center [653, 411] width 13 height 13
click at [624, 526] on div "übernehmen" at bounding box center [573, 539] width 175 height 27
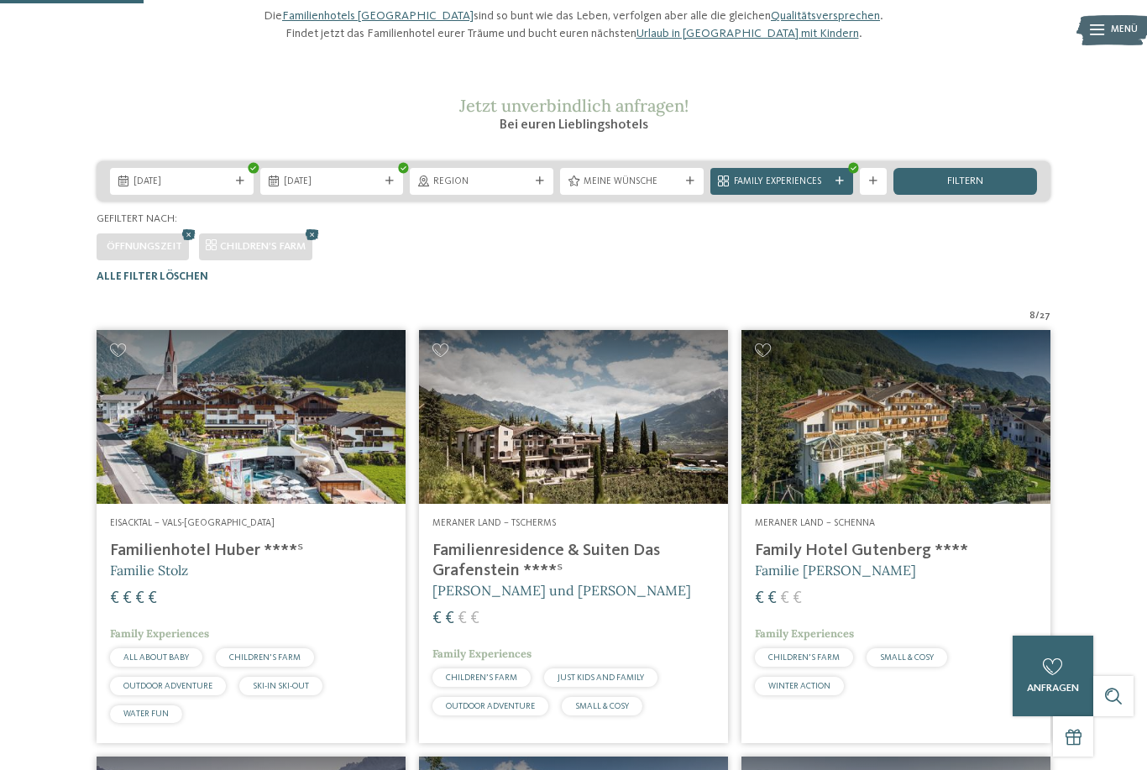
scroll to position [412, 0]
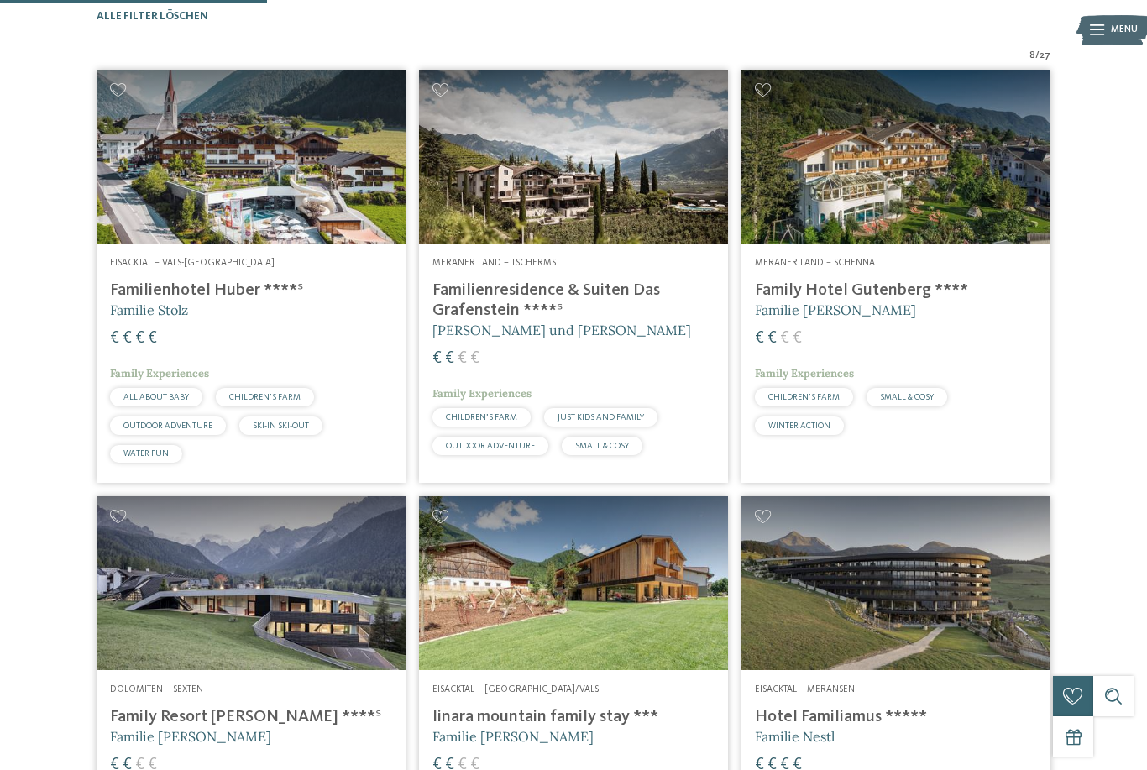
click at [640, 312] on h4 "Familienresidence & Suiten Das Grafenstein ****ˢ" at bounding box center [573, 300] width 282 height 40
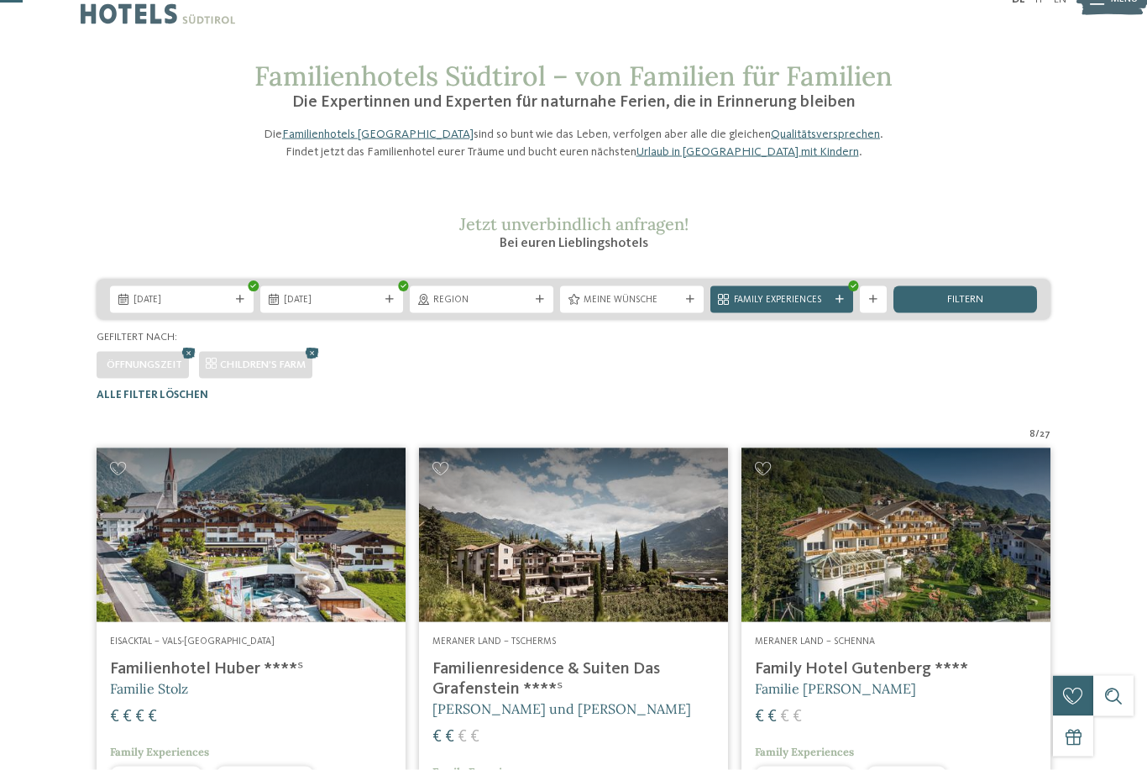
scroll to position [34, 0]
click at [842, 303] on icon at bounding box center [839, 299] width 8 height 8
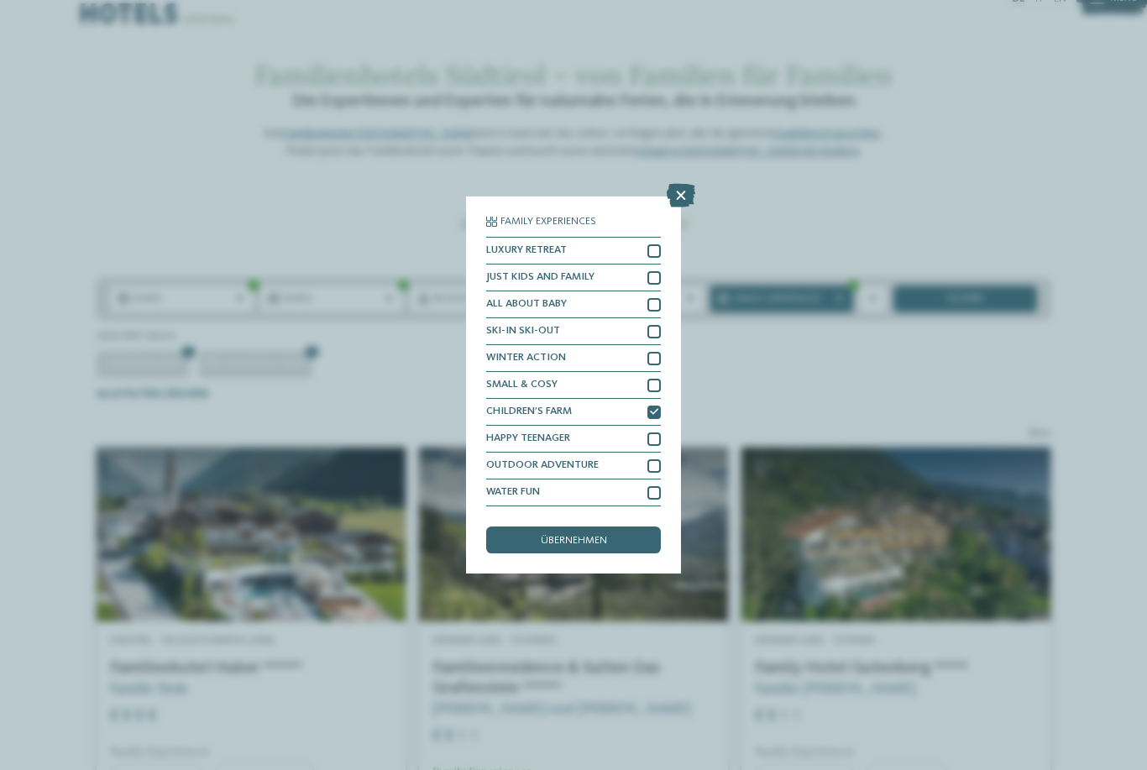
click at [654, 408] on icon at bounding box center [654, 412] width 8 height 8
click at [687, 184] on icon at bounding box center [681, 196] width 29 height 24
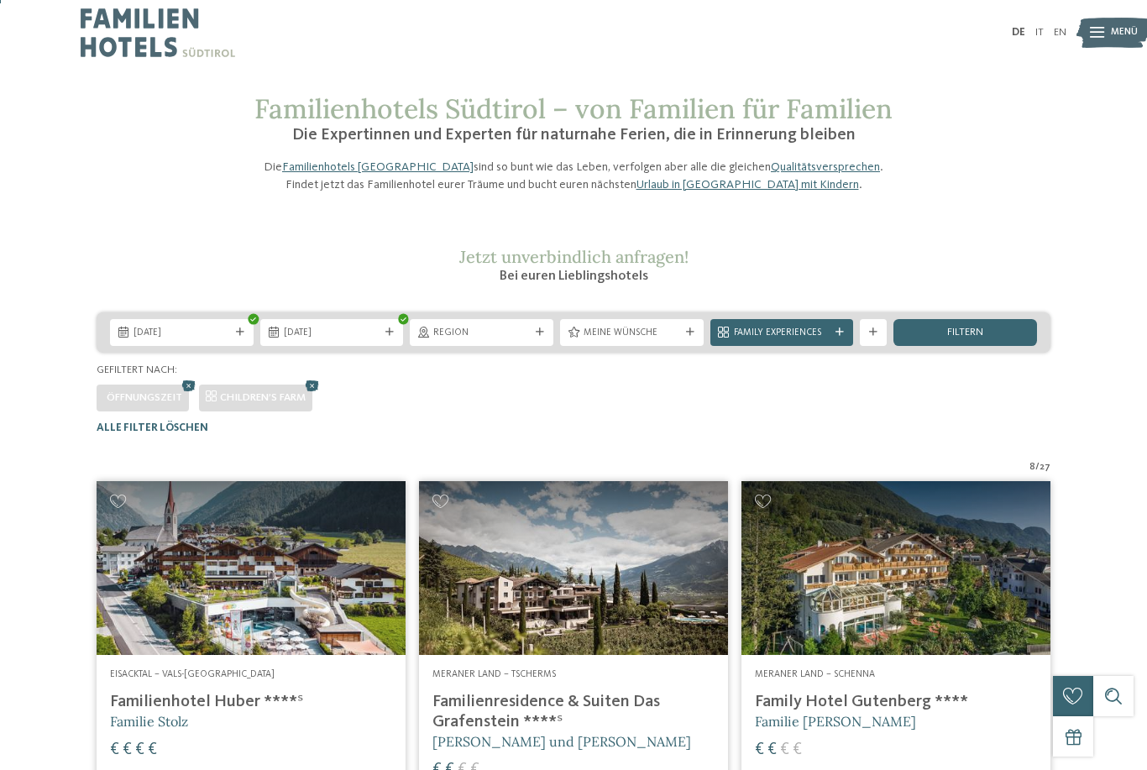
scroll to position [0, 0]
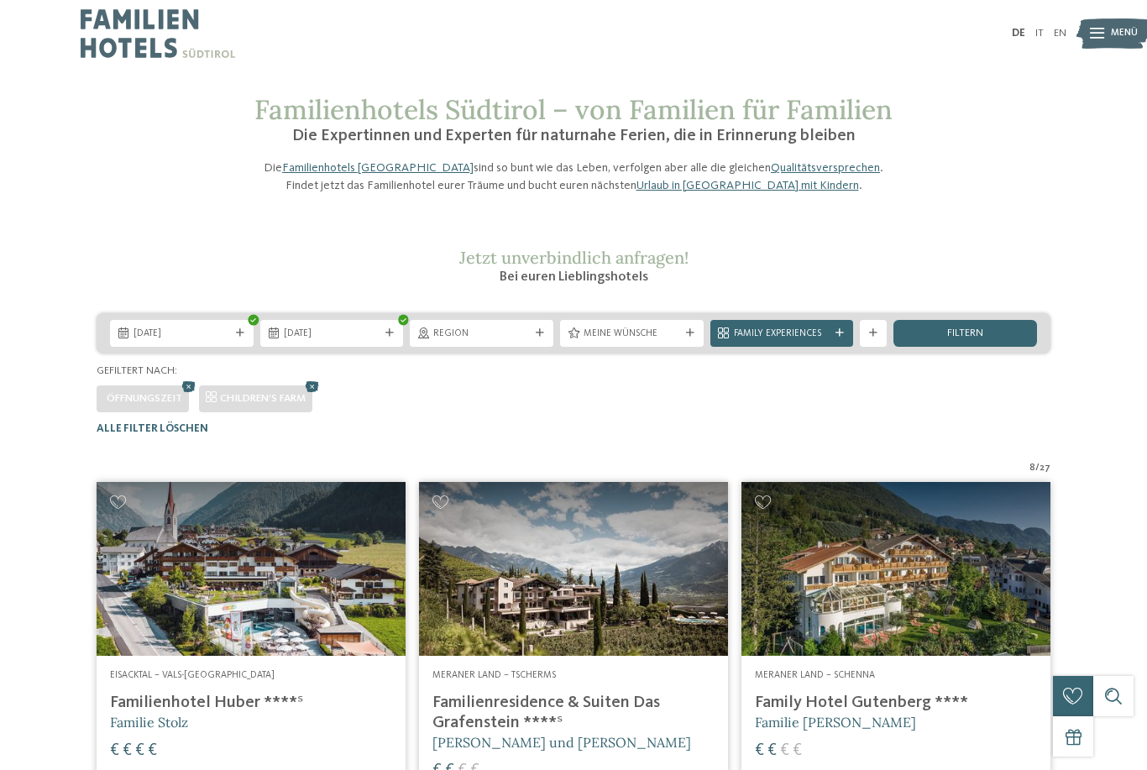
click at [686, 337] on icon at bounding box center [690, 333] width 8 height 8
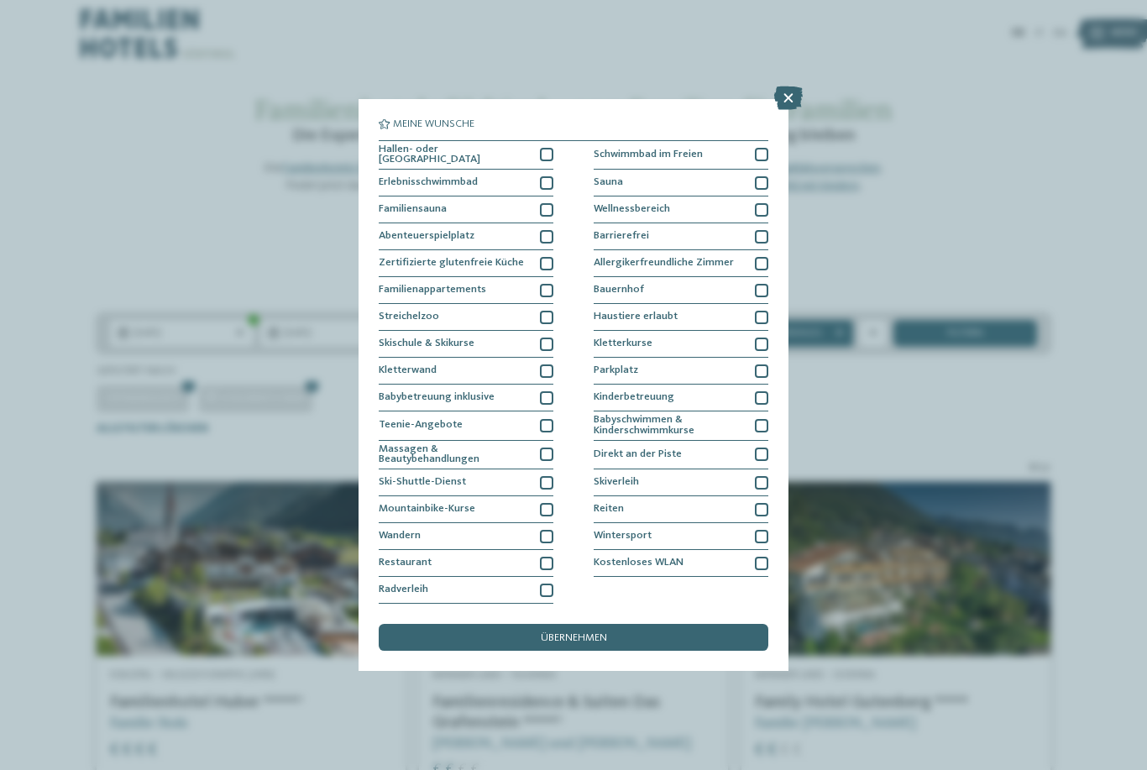
click at [544, 148] on div at bounding box center [546, 154] width 13 height 13
click at [759, 148] on div at bounding box center [761, 154] width 13 height 13
click at [688, 624] on div "übernehmen" at bounding box center [574, 637] width 390 height 27
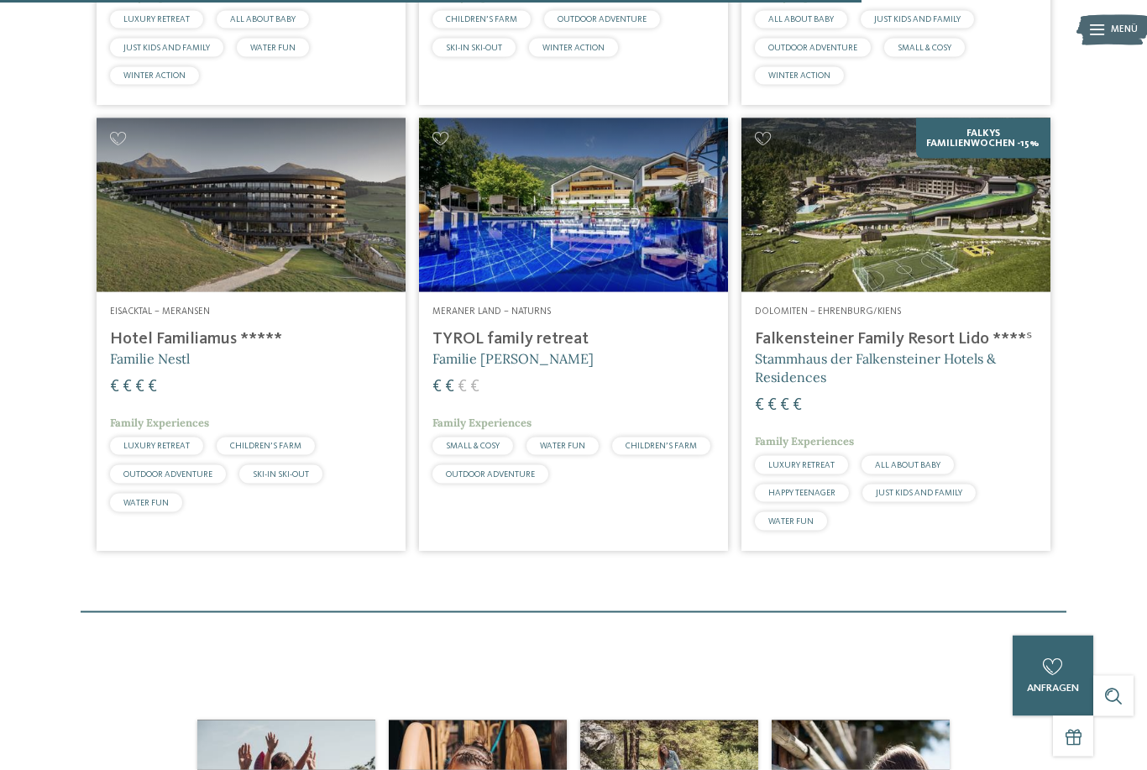
scroll to position [1645, 0]
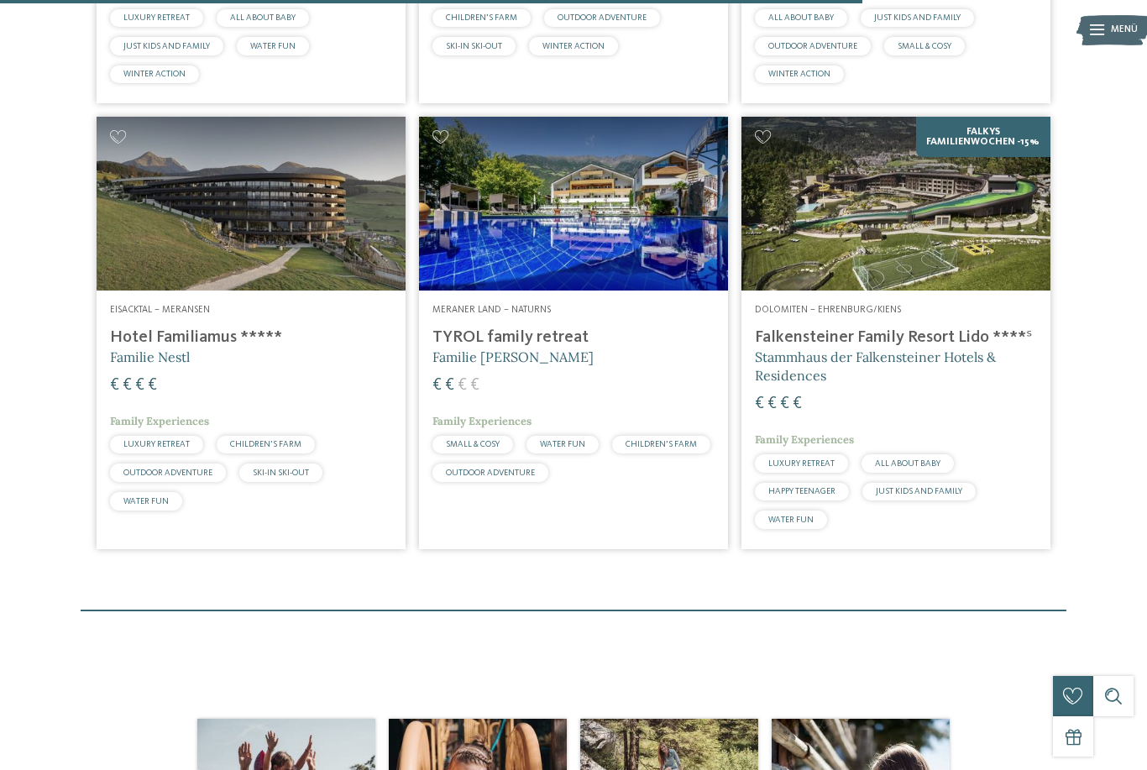
click at [945, 348] on h4 "Falkensteiner Family Resort Lido ****ˢ" at bounding box center [896, 337] width 282 height 20
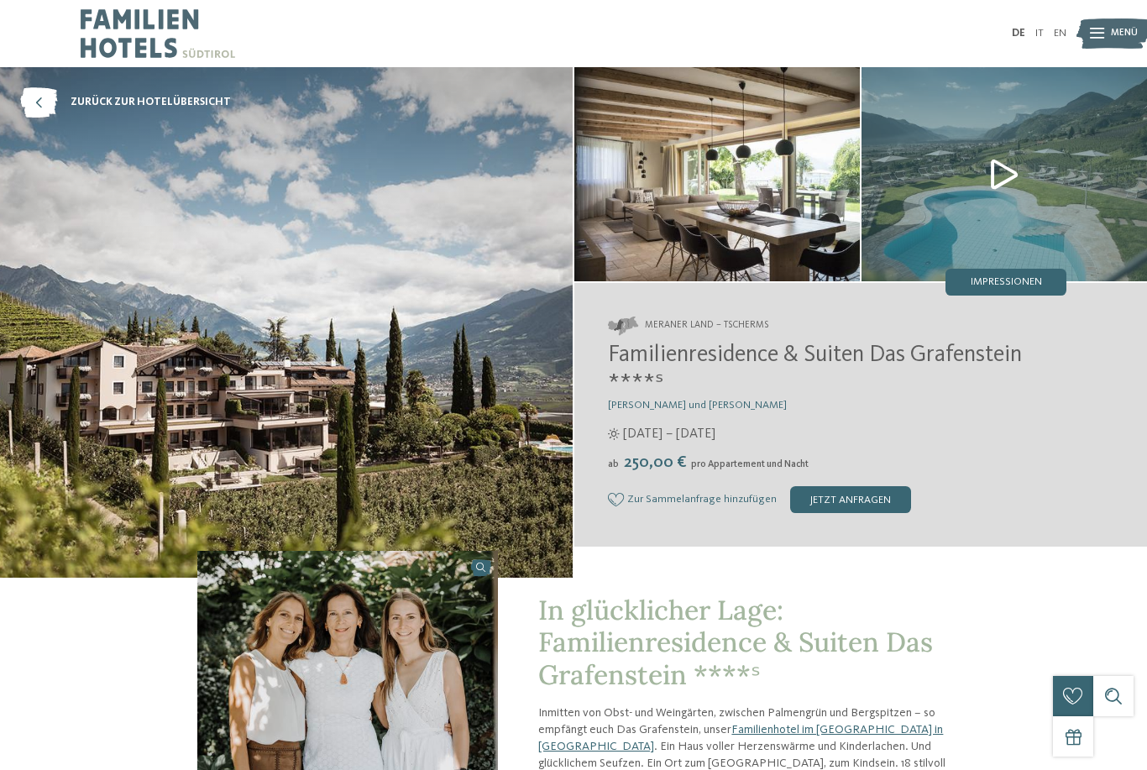
click at [797, 230] on img at bounding box center [716, 174] width 285 height 214
click at [818, 225] on img at bounding box center [716, 174] width 285 height 214
click at [128, 136] on img at bounding box center [286, 322] width 573 height 510
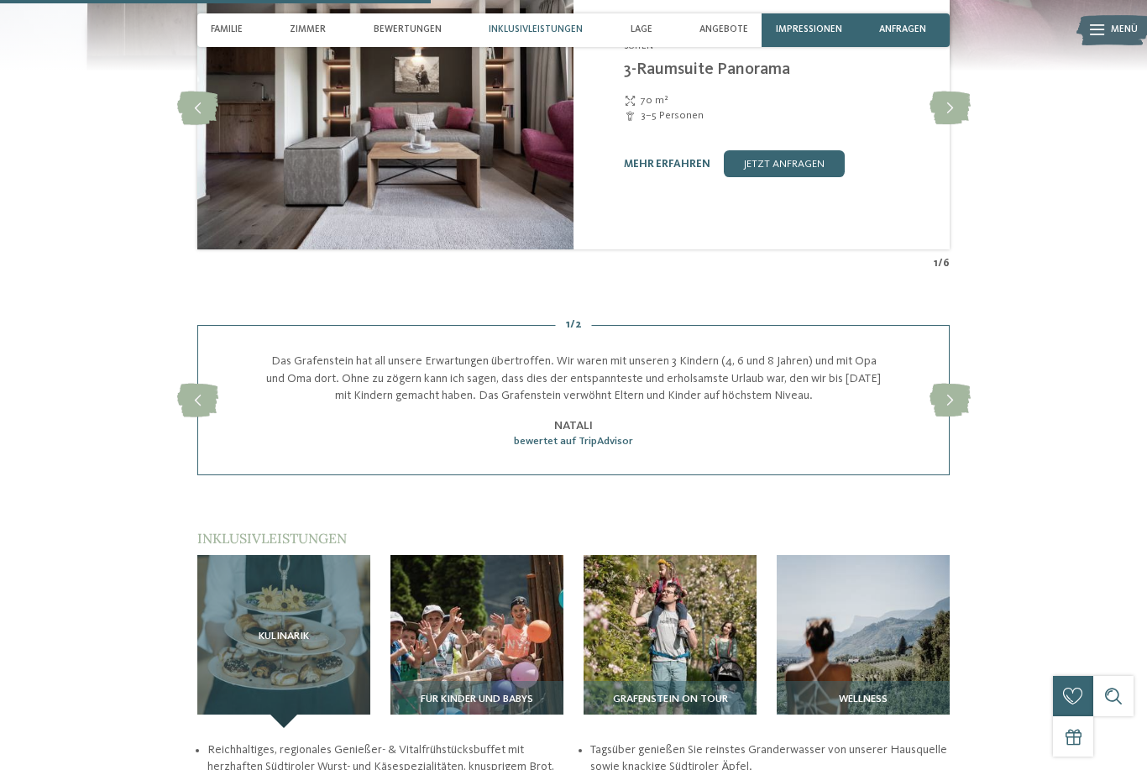
scroll to position [1883, 0]
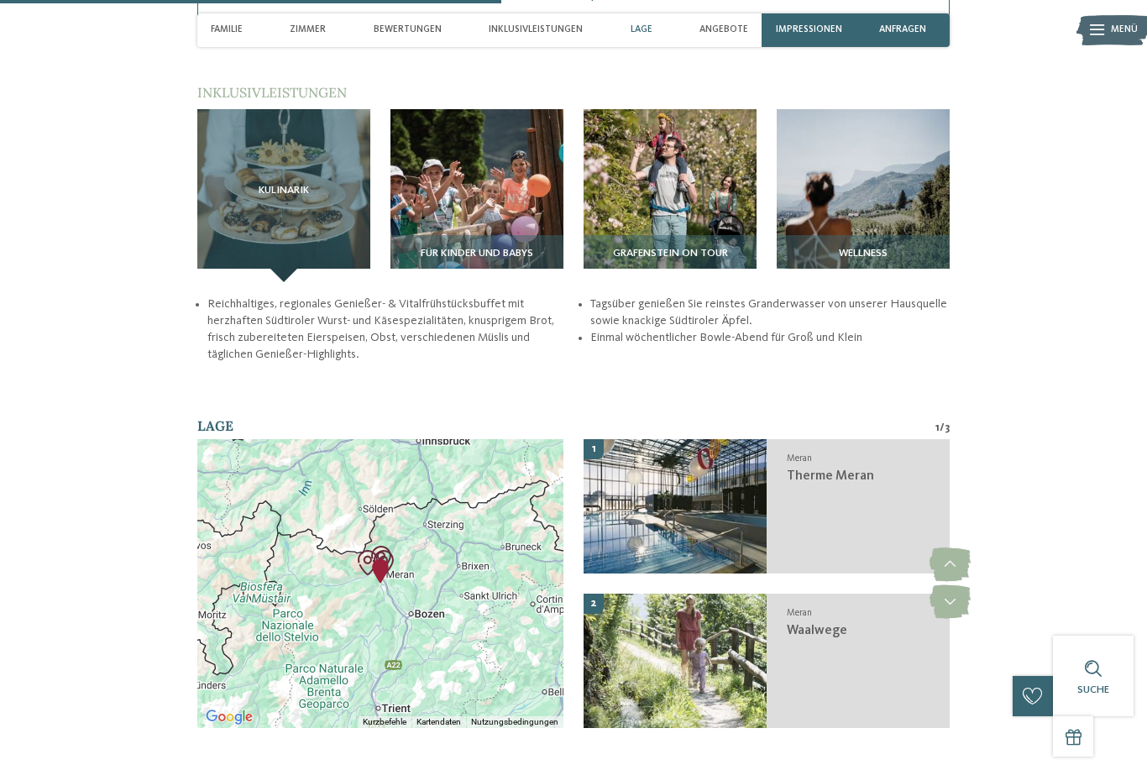
click at [426, 212] on img at bounding box center [476, 195] width 173 height 173
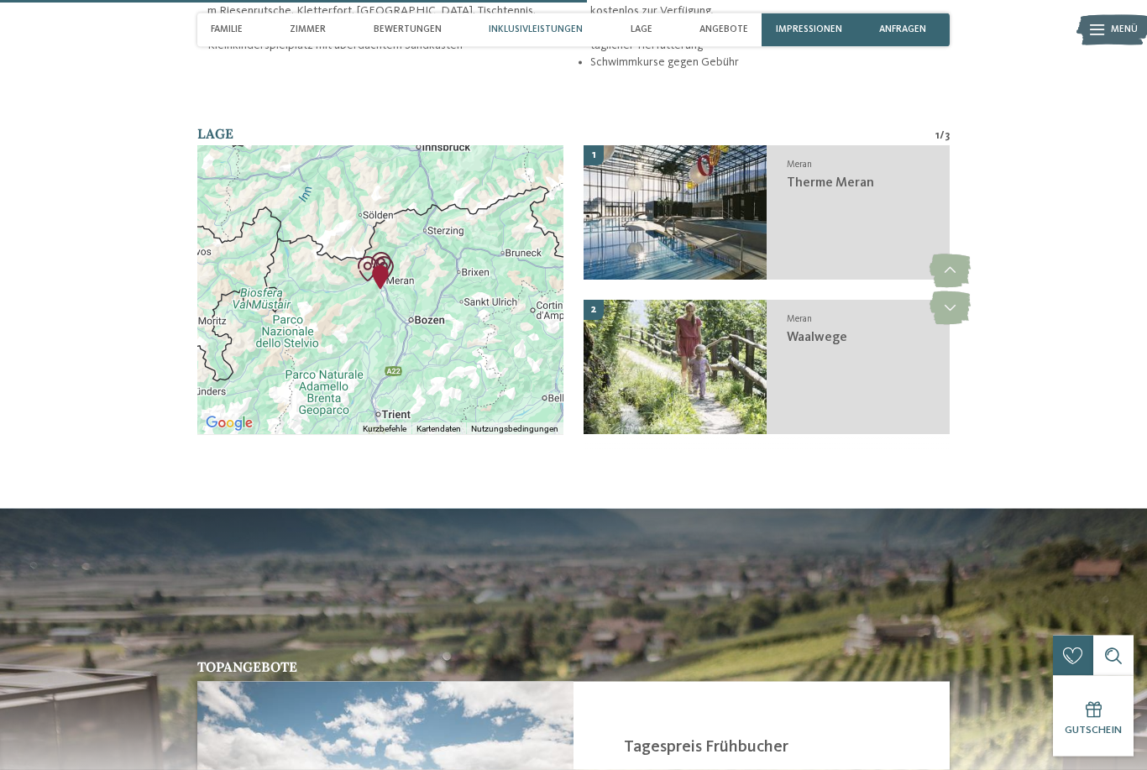
scroll to position [2230, 0]
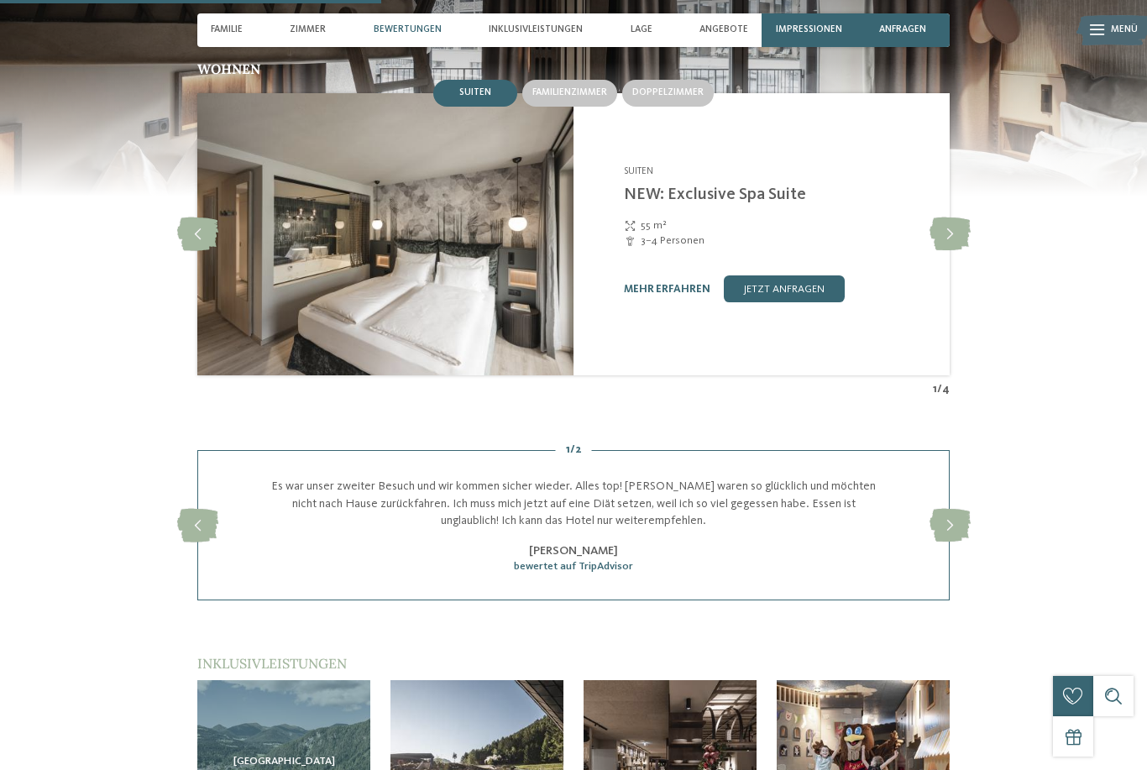
scroll to position [1534, 0]
click at [599, 97] on span "Familienzimmer" at bounding box center [569, 91] width 75 height 10
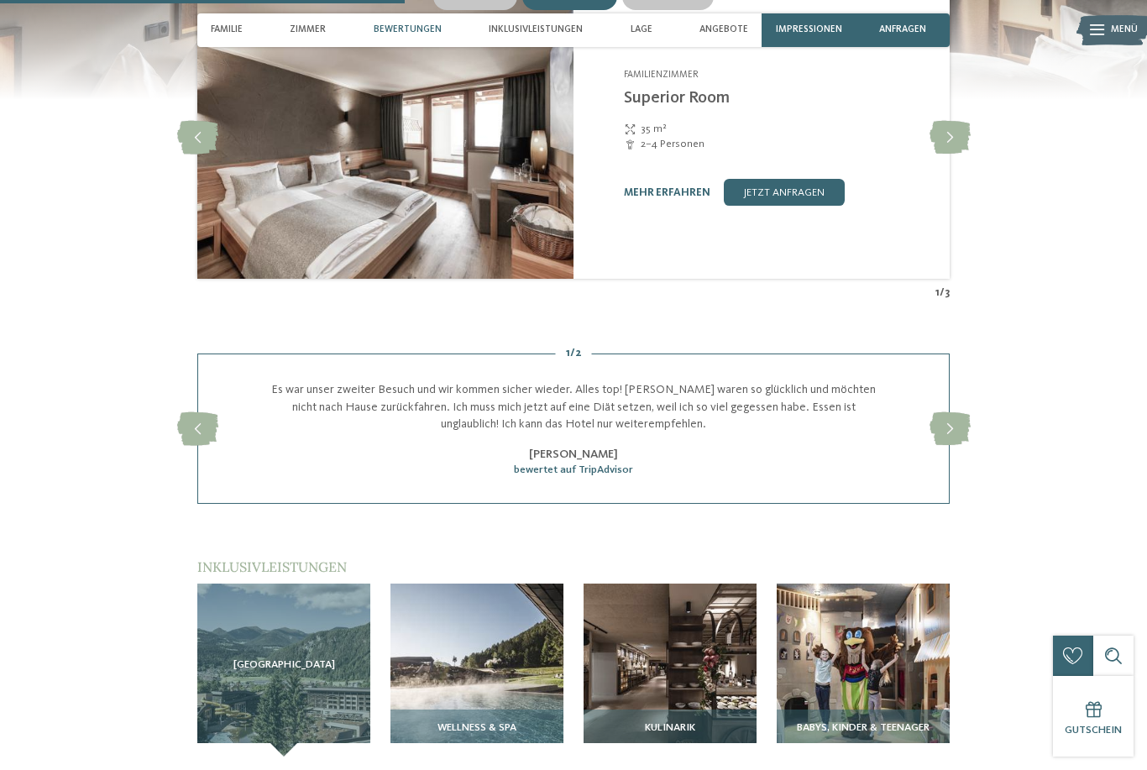
scroll to position [1630, 0]
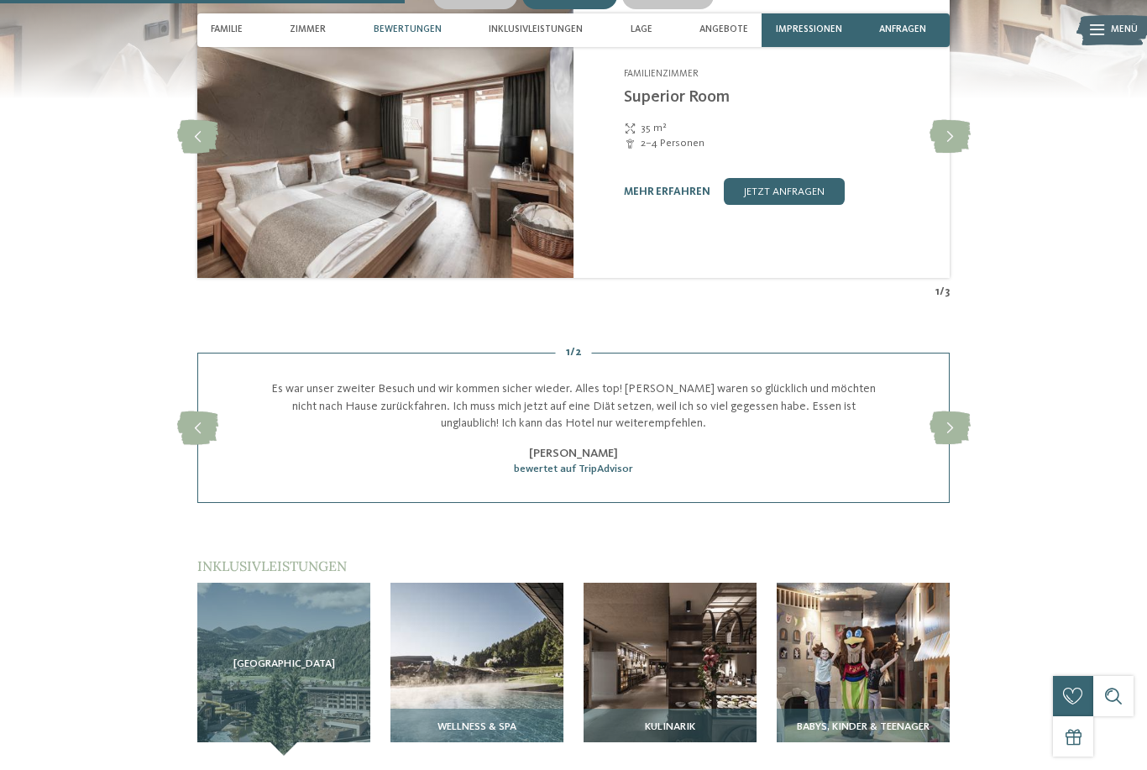
click at [825, 205] on link "jetzt anfragen" at bounding box center [784, 191] width 121 height 27
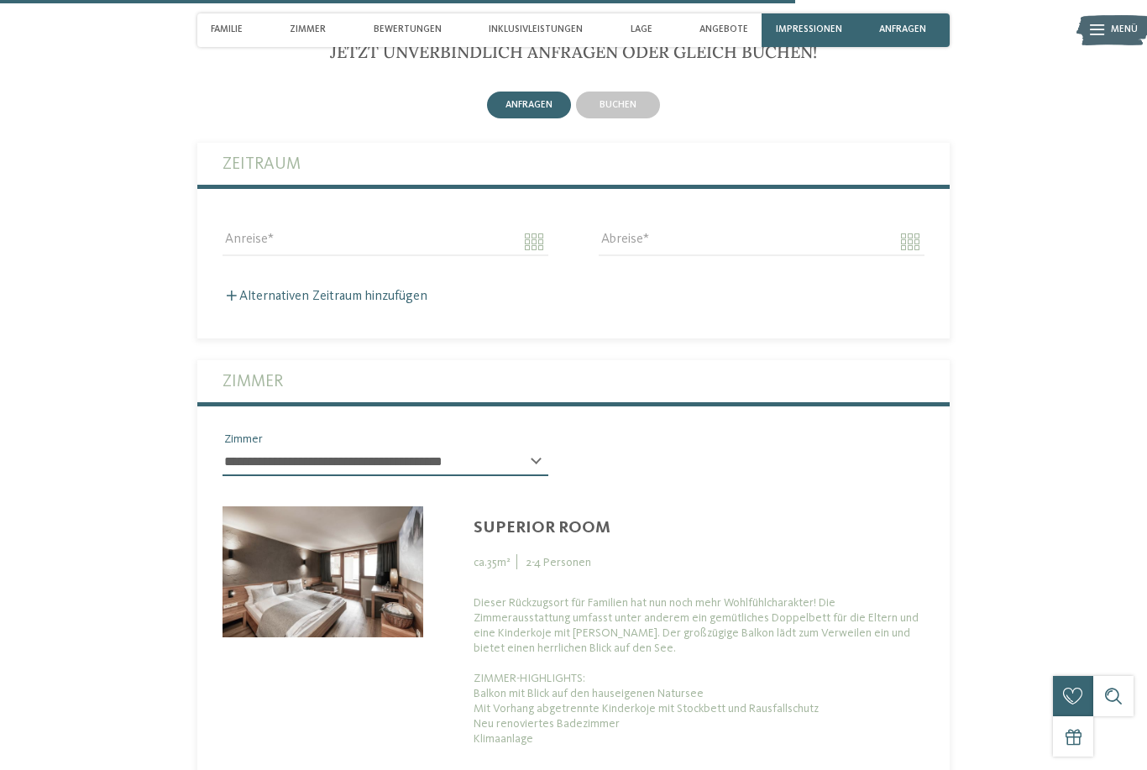
scroll to position [3426, 0]
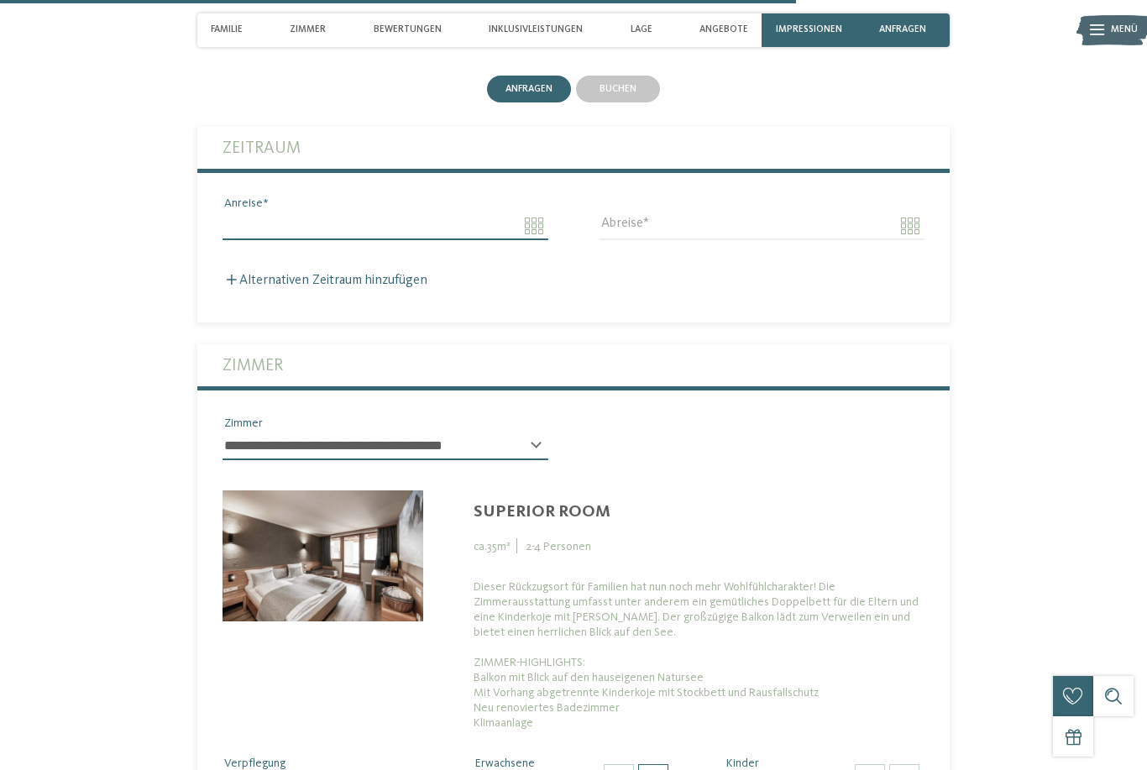
click at [238, 240] on input "Anreise" at bounding box center [385, 226] width 326 height 29
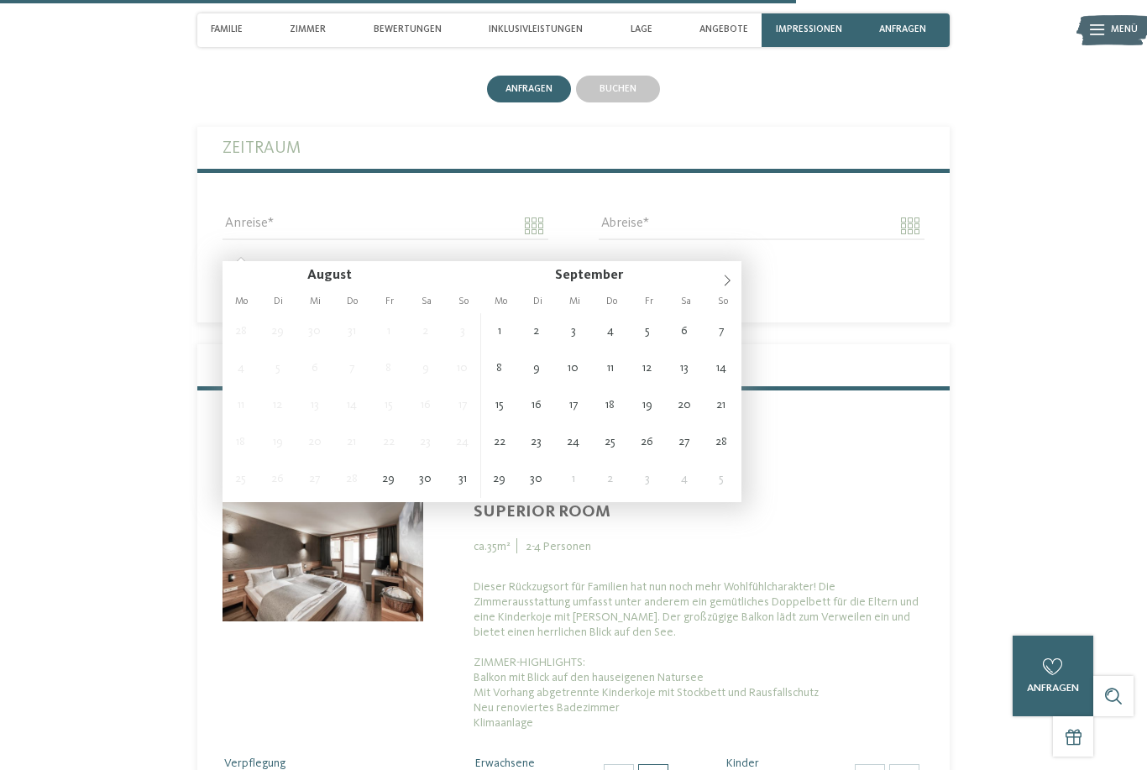
click at [731, 283] on icon at bounding box center [727, 281] width 12 height 12
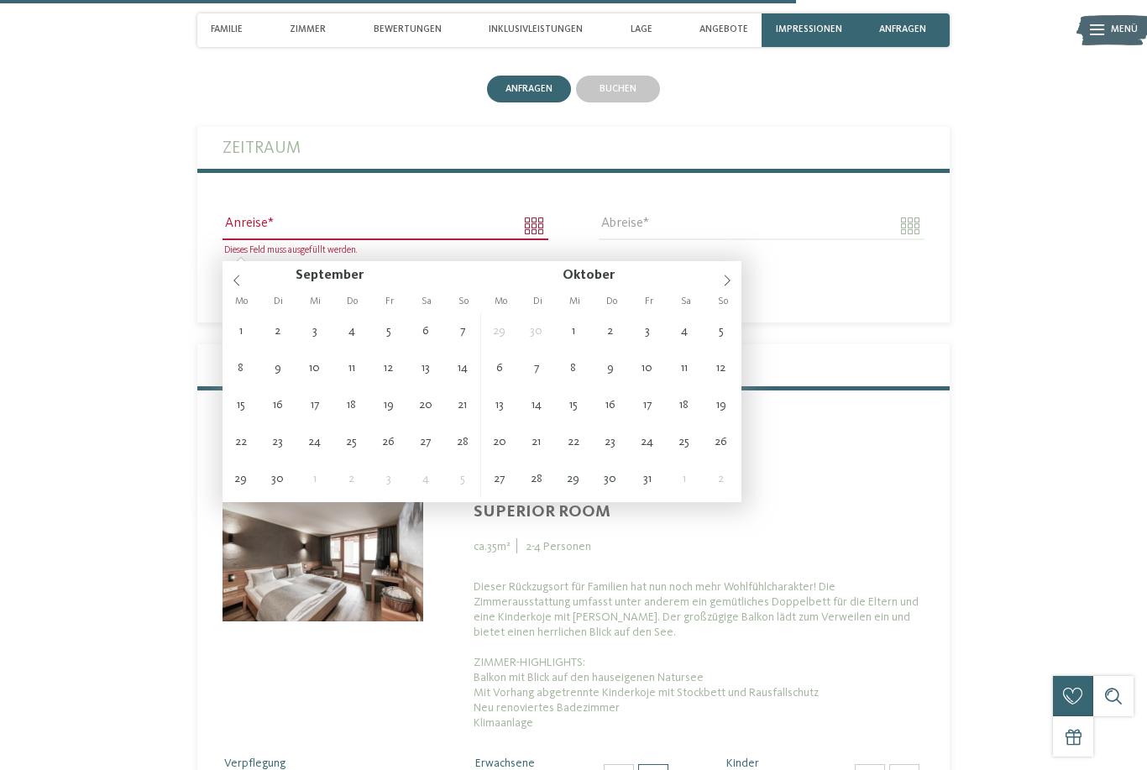
type input "**********"
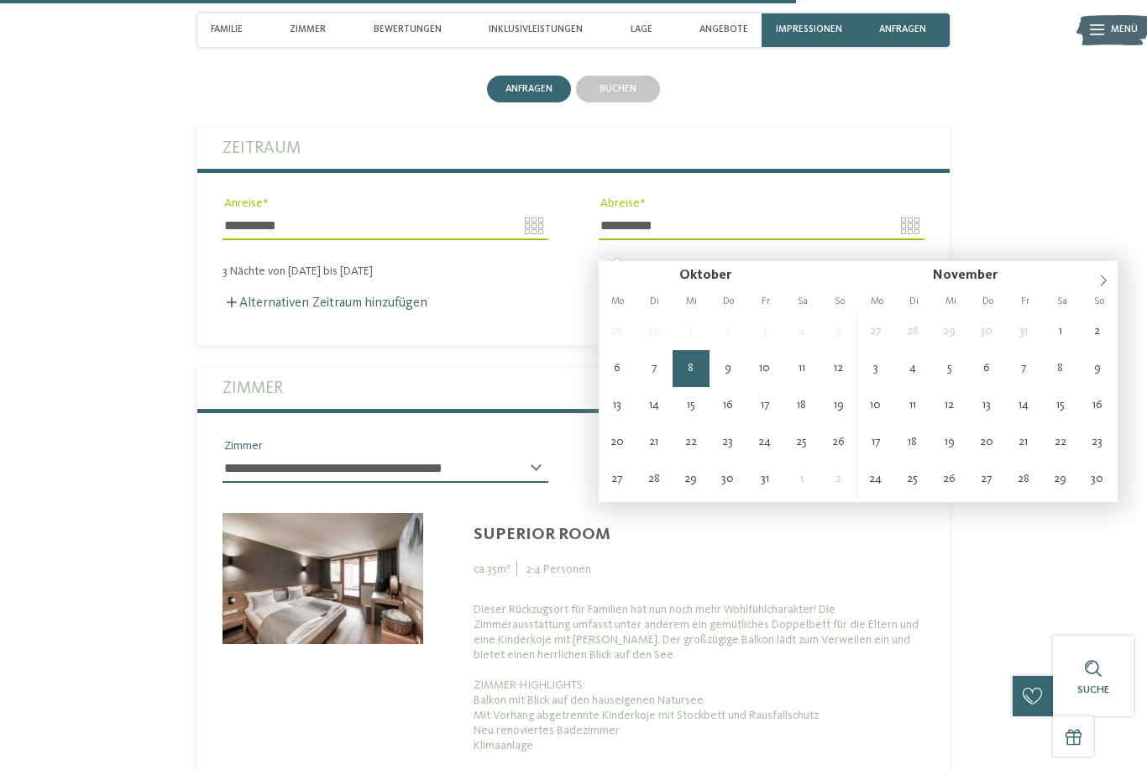
type input "**********"
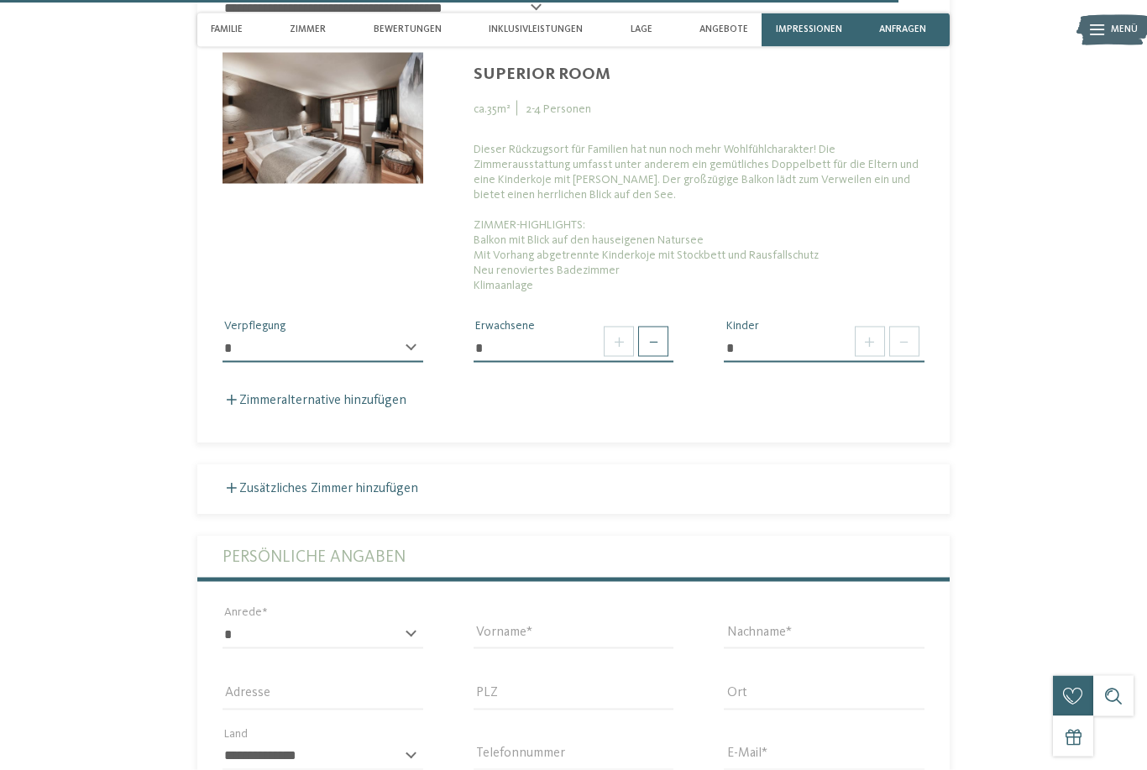
scroll to position [3887, 0]
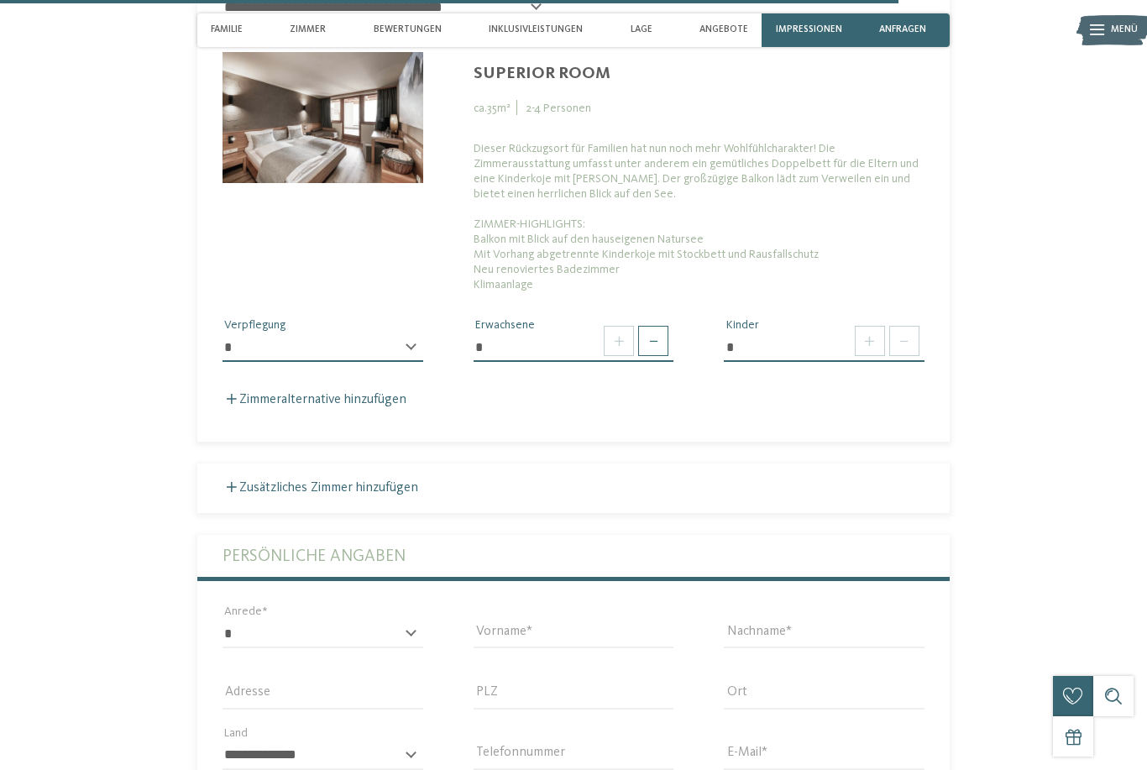
click at [623, 356] on span at bounding box center [619, 341] width 30 height 30
click at [661, 356] on span at bounding box center [653, 341] width 30 height 30
click at [664, 356] on span at bounding box center [653, 341] width 30 height 30
type input "*"
click at [864, 356] on span at bounding box center [870, 341] width 30 height 30
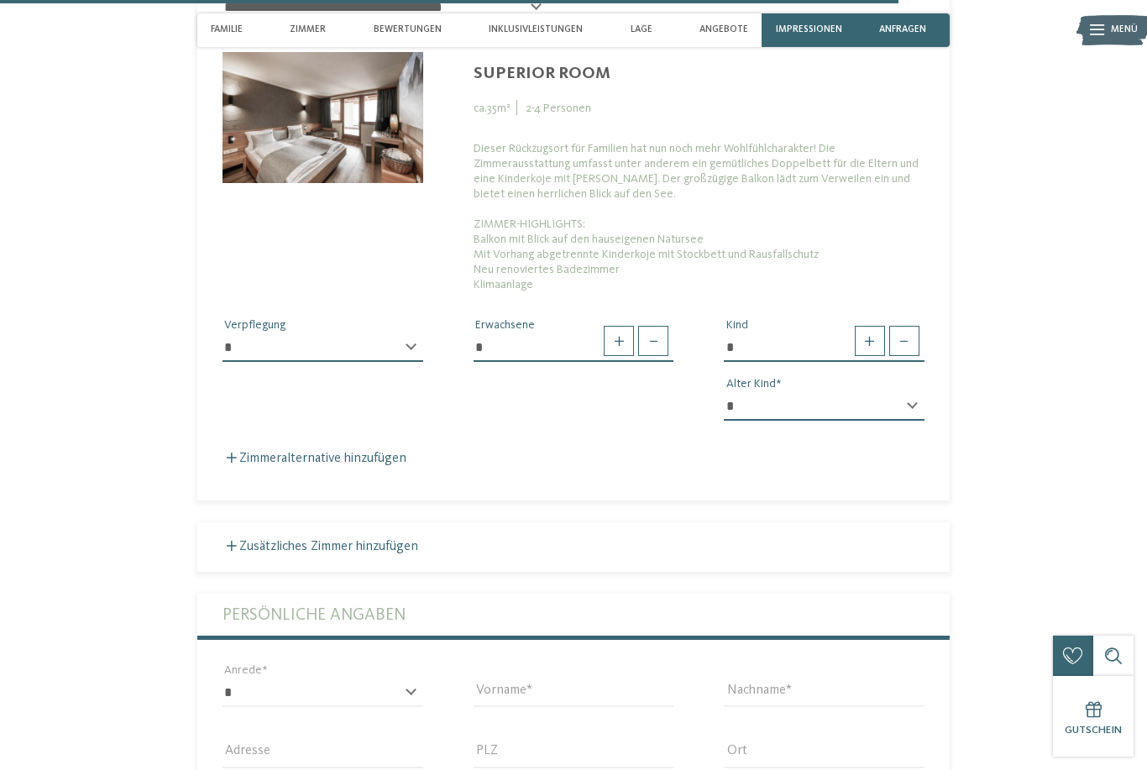
type input "*"
click at [897, 421] on select "* * * * * * * * * * * ** ** ** ** ** ** ** **" at bounding box center [824, 406] width 201 height 29
select select "*"
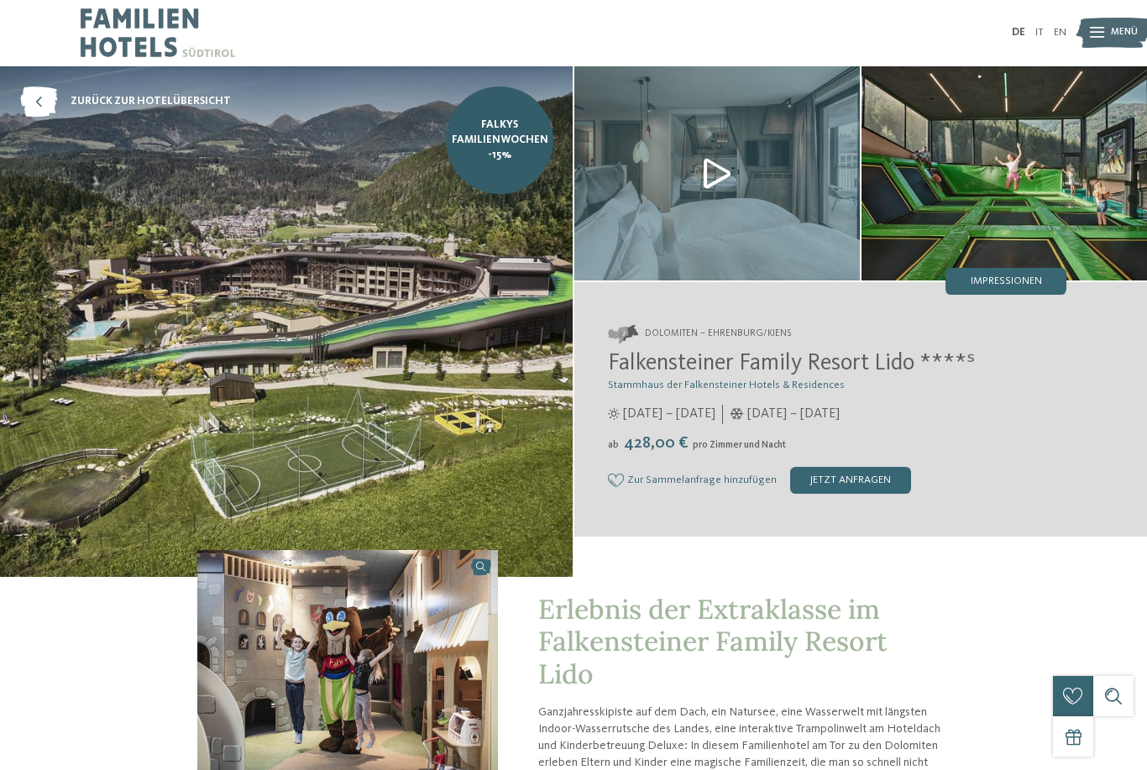
scroll to position [0, 0]
